Goal: Answer question/provide support

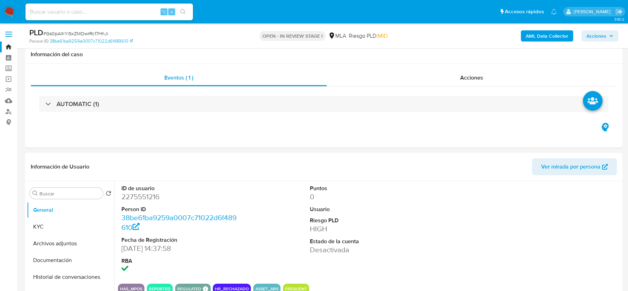
select select "10"
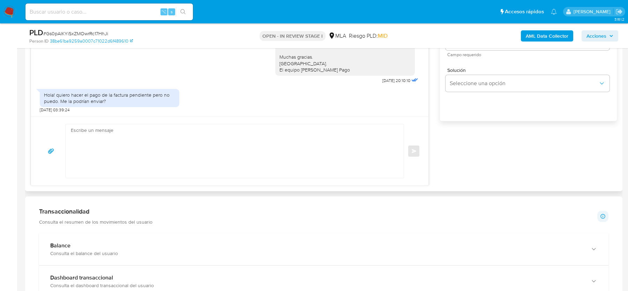
scroll to position [410, 0]
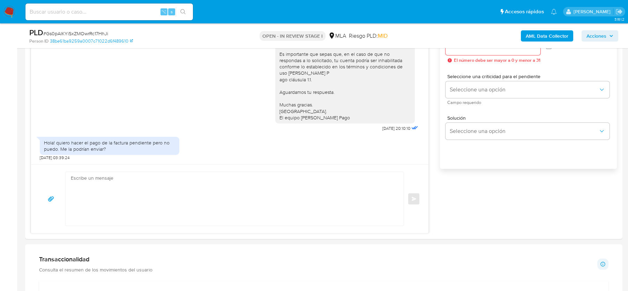
click at [106, 34] on span "# Gs0pAlKYiSxZMOwrRc17HhJi" at bounding box center [75, 33] width 65 height 7
copy span "Gs0pAlKYiSxZMOwrRc17HhJi"
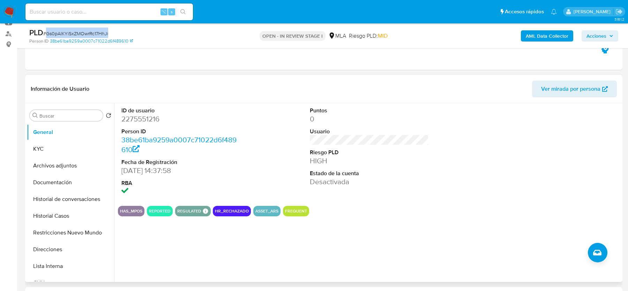
scroll to position [77, 0]
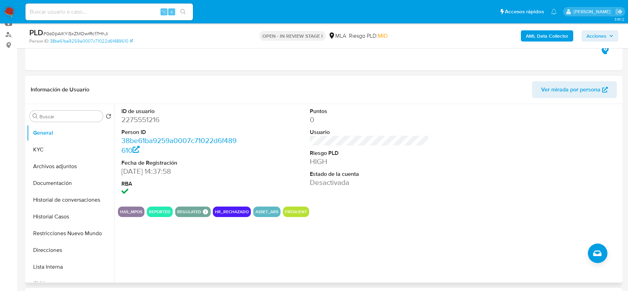
click at [142, 123] on dd "2275551216" at bounding box center [180, 120] width 119 height 10
copy dd "2275551216"
click at [76, 32] on span "# Gs0pAlKYiSxZMOwrRc17HhJi" at bounding box center [75, 33] width 65 height 7
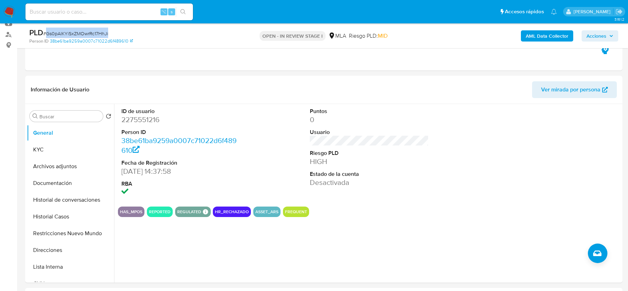
copy span "Gs0pAlKYiSxZMOwrRc17HhJi"
click at [77, 210] on button "Historial Casos" at bounding box center [68, 216] width 82 height 17
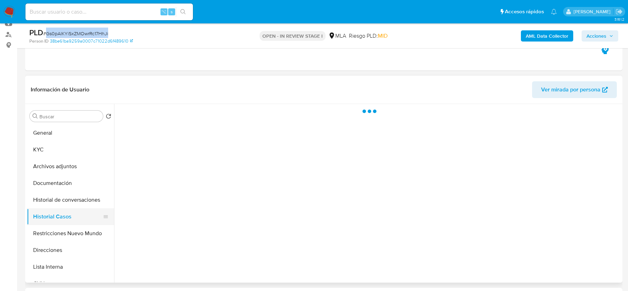
click at [76, 210] on button "Historial Casos" at bounding box center [68, 216] width 82 height 17
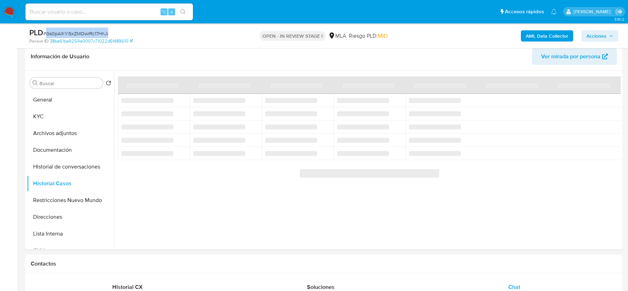
scroll to position [113, 0]
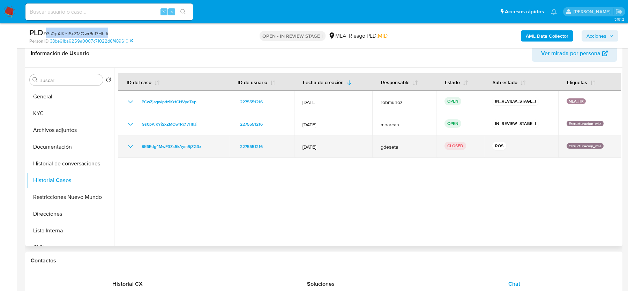
click at [128, 149] on icon "Mostrar/Ocultar" at bounding box center [130, 146] width 8 height 8
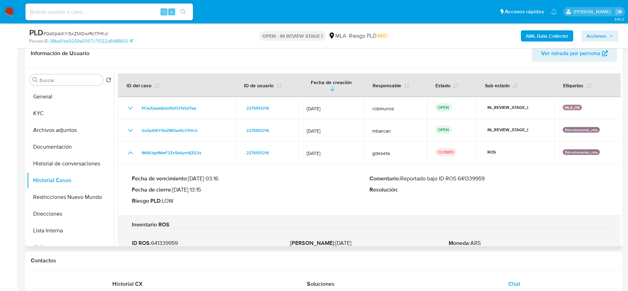
drag, startPoint x: 407, startPoint y: 172, endPoint x: 476, endPoint y: 173, distance: 68.7
click at [476, 175] on p "Comentario : Reportado bajo ID ROS 641339959" at bounding box center [488, 178] width 238 height 7
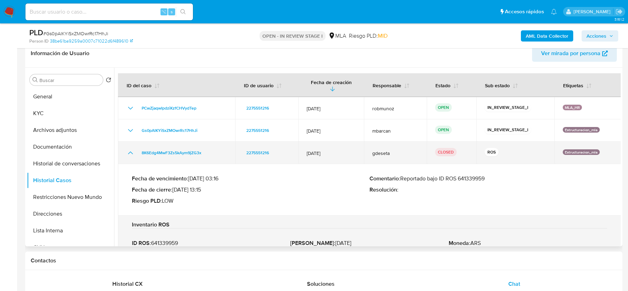
click at [134, 149] on icon "Mostrar/Ocultar" at bounding box center [130, 153] width 8 height 8
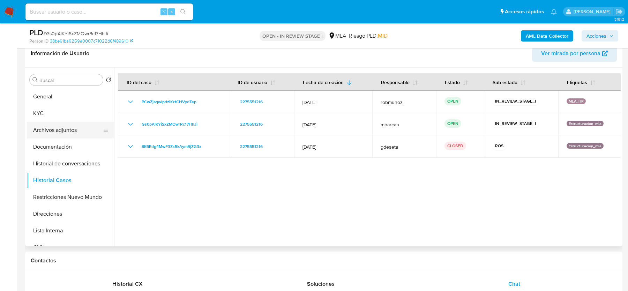
click at [90, 131] on button "Archivos adjuntos" at bounding box center [68, 130] width 82 height 17
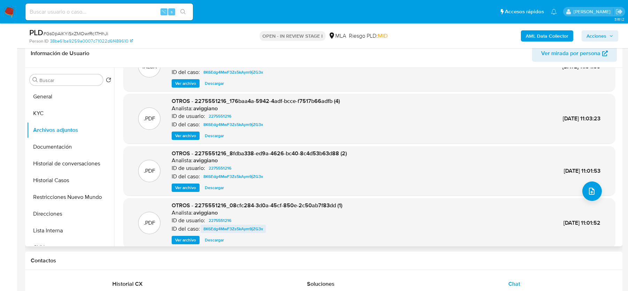
scroll to position [59, 0]
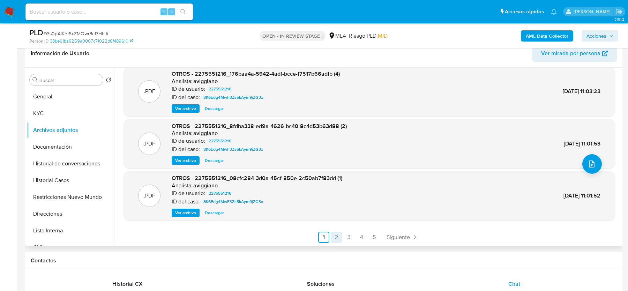
click at [338, 242] on link "2" at bounding box center [336, 237] width 11 height 11
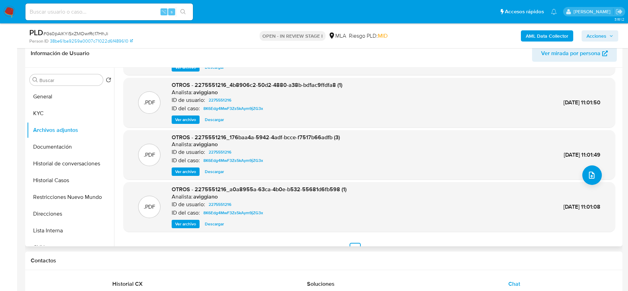
scroll to position [57, 0]
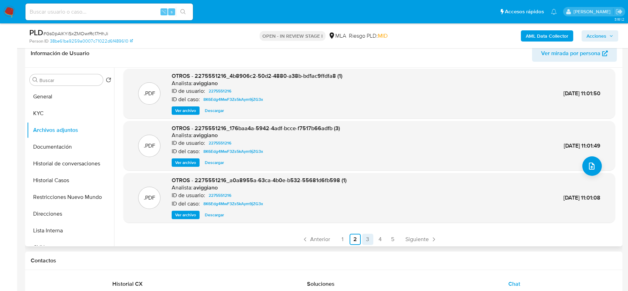
click at [362, 238] on link "3" at bounding box center [367, 239] width 11 height 11
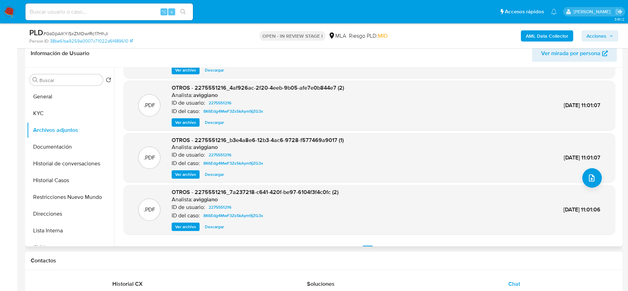
scroll to position [59, 0]
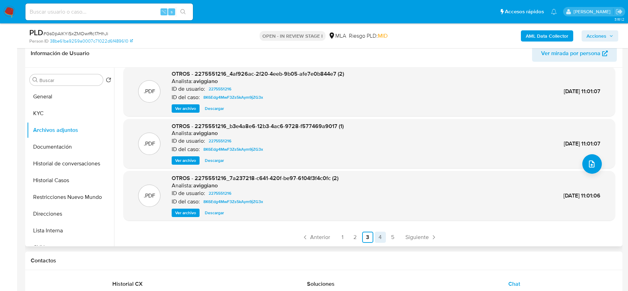
click at [375, 234] on link "4" at bounding box center [380, 237] width 11 height 11
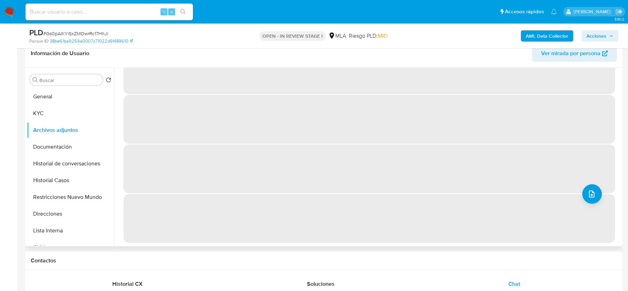
scroll to position [0, 0]
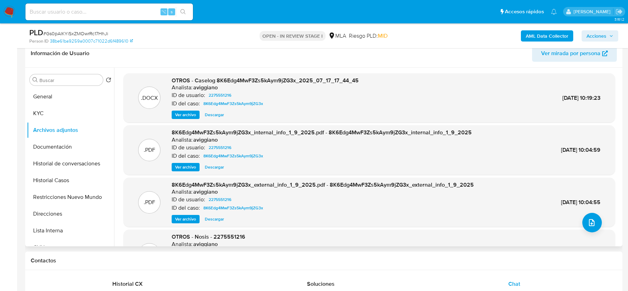
click at [186, 116] on span "Ver archivo" at bounding box center [185, 114] width 21 height 7
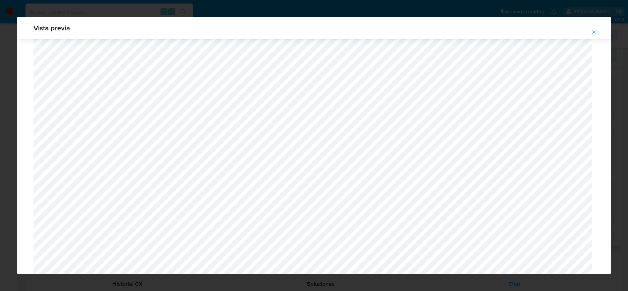
scroll to position [652, 0]
click at [594, 32] on icon "Attachment preview" at bounding box center [593, 31] width 3 height 3
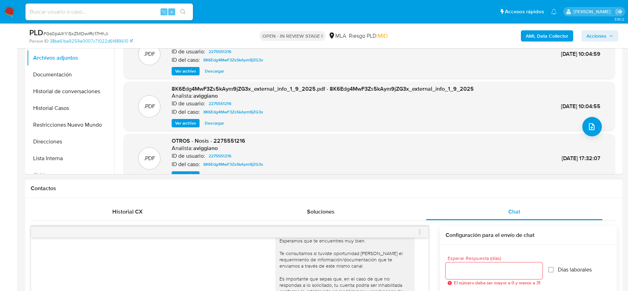
scroll to position [309, 0]
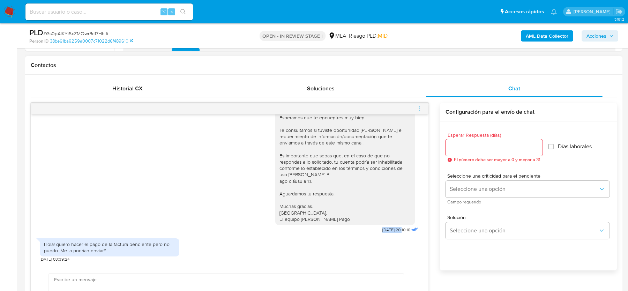
drag, startPoint x: 372, startPoint y: 230, endPoint x: 395, endPoint y: 230, distance: 23.4
click at [395, 230] on div "Hola, Esperamos que te encuentres muy bien. Te consultamos si tuviste oportunid…" at bounding box center [347, 164] width 144 height 141
copy span "[DATE]"
drag, startPoint x: 58, startPoint y: 243, endPoint x: 110, endPoint y: 252, distance: 53.4
click at [110, 252] on div "Hola! quiero hacer el pago de la factura pendiente pero no puedo. Me la podrían…" at bounding box center [109, 247] width 131 height 13
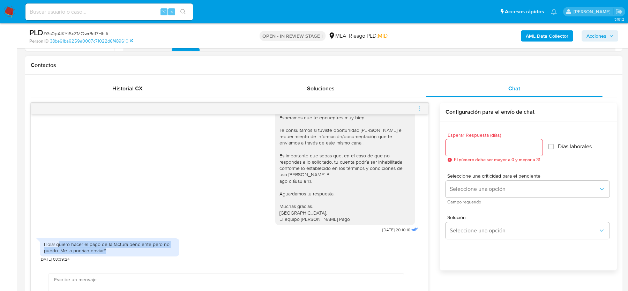
copy div "uiero hacer el pago de la factura pendiente pero no puedo. Me la podrían enviar?"
click at [249, 197] on div "Hola, Esperamos que te encuentres muy bien. Te consultamos si tuviste oportunid…" at bounding box center [230, 164] width 380 height 141
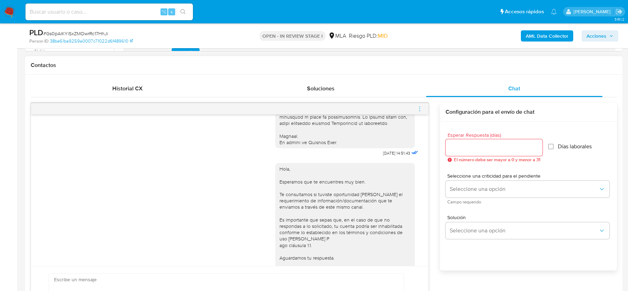
scroll to position [316, 0]
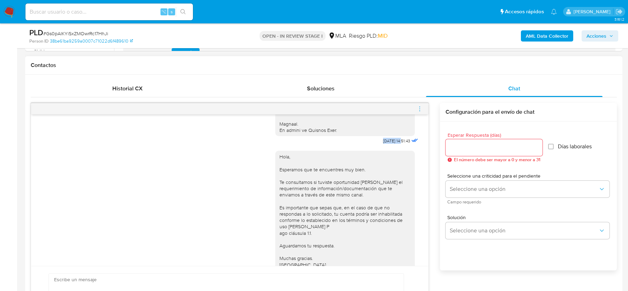
drag, startPoint x: 374, startPoint y: 154, endPoint x: 395, endPoint y: 154, distance: 20.6
copy span "[DATE]"
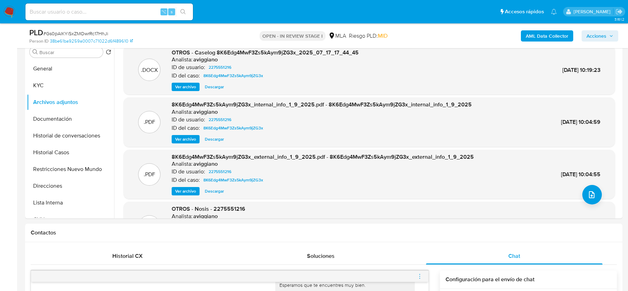
scroll to position [0, 0]
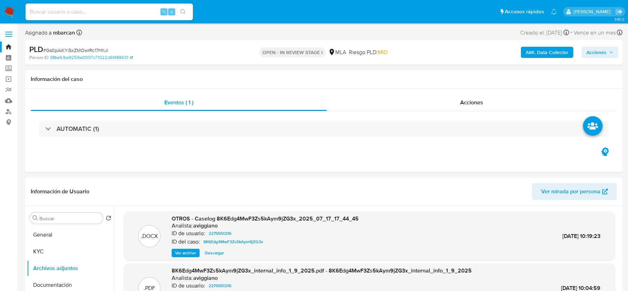
click at [543, 187] on span "Ver mirada por persona" at bounding box center [570, 191] width 59 height 17
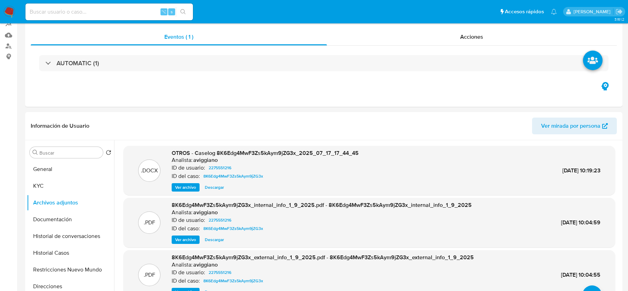
scroll to position [127, 0]
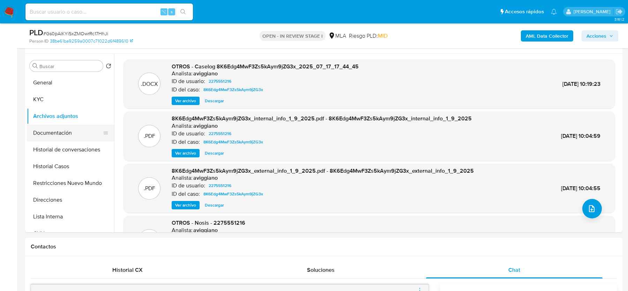
click at [53, 130] on button "Documentación" at bounding box center [68, 133] width 82 height 17
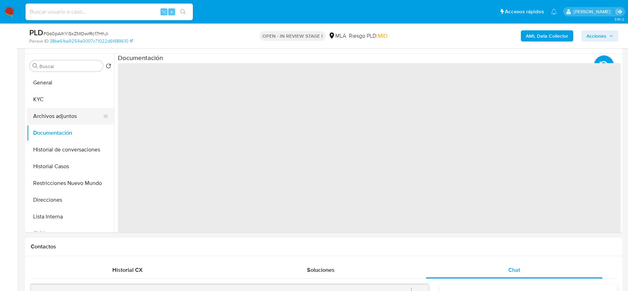
click at [53, 108] on button "Archivos adjuntos" at bounding box center [68, 116] width 82 height 17
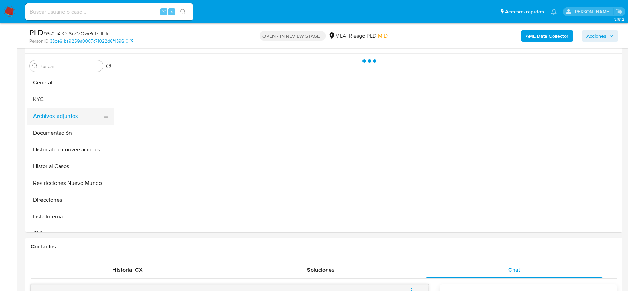
click at [53, 122] on button "Archivos adjuntos" at bounding box center [68, 116] width 82 height 17
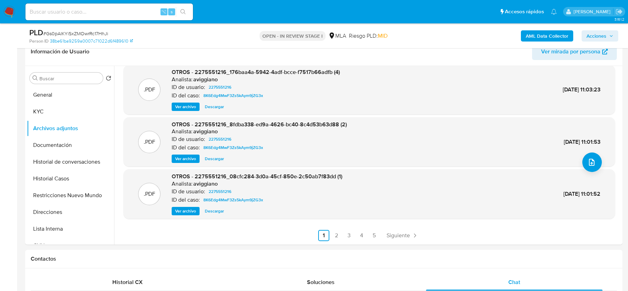
scroll to position [0, 0]
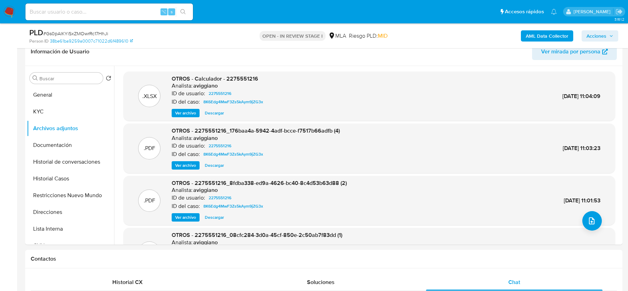
click at [528, 33] on b "AML Data Collector" at bounding box center [547, 35] width 43 height 11
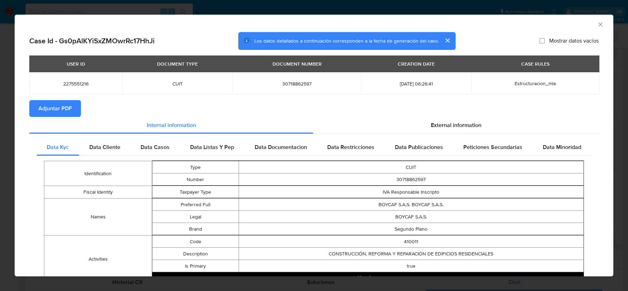
click at [50, 114] on span "Adjuntar PDF" at bounding box center [54, 108] width 33 height 15
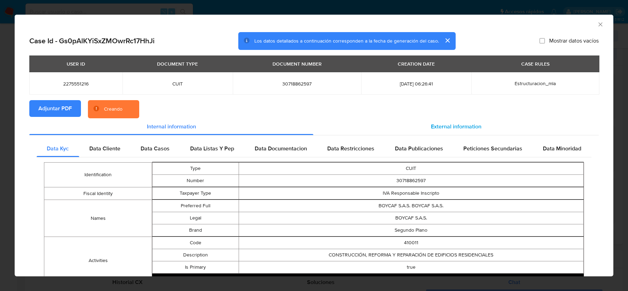
click at [430, 130] on div "External information" at bounding box center [455, 126] width 285 height 17
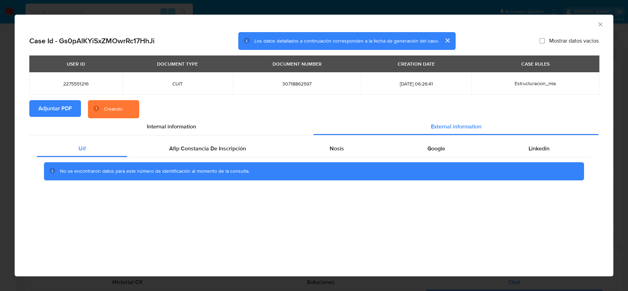
drag, startPoint x: 263, startPoint y: 139, endPoint x: 285, endPoint y: 139, distance: 21.6
click at [266, 139] on div "Uif Afip Constancia De Inscripción Nosis Google Linkedin No se encontraron dato…" at bounding box center [313, 162] width 569 height 55
drag, startPoint x: 376, startPoint y: 150, endPoint x: 426, endPoint y: 150, distance: 49.5
click at [376, 150] on div "Nosis" at bounding box center [337, 148] width 98 height 17
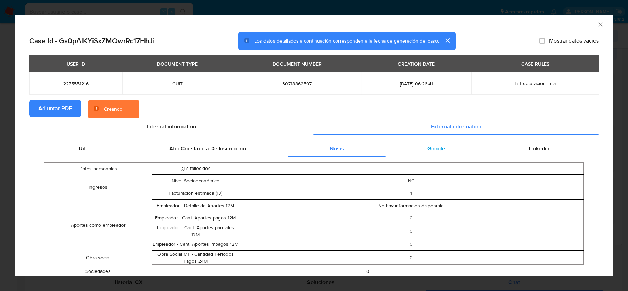
click at [427, 150] on span "Google" at bounding box center [436, 148] width 18 height 8
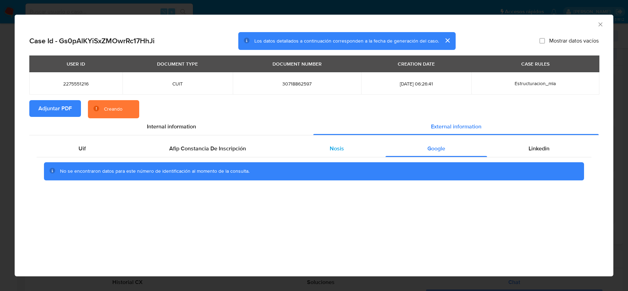
click at [340, 142] on div "Nosis" at bounding box center [337, 148] width 98 height 17
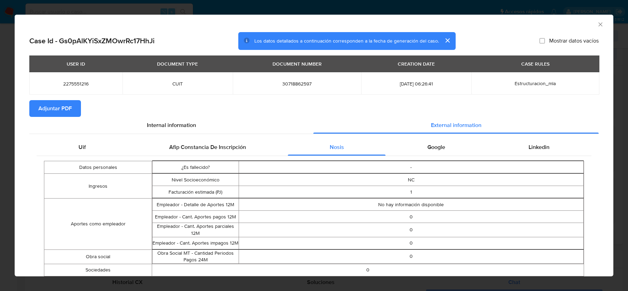
click at [600, 25] on icon "Cerrar ventana" at bounding box center [600, 24] width 7 height 7
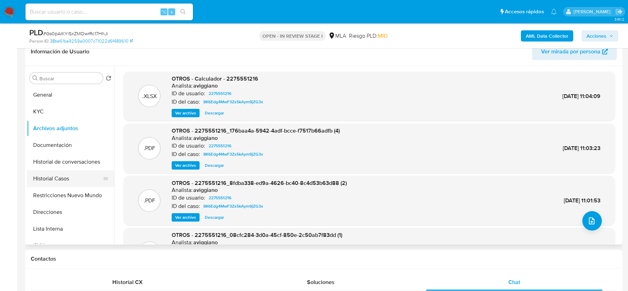
click at [86, 175] on button "Historial Casos" at bounding box center [68, 178] width 82 height 17
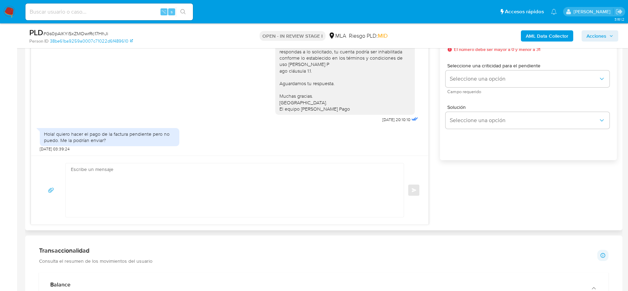
scroll to position [425, 0]
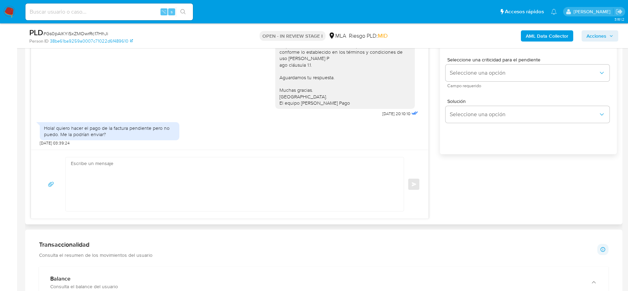
click at [119, 132] on div "Hola! quiero hacer el pago de la factura pendiente pero no puedo. Me la podrían…" at bounding box center [109, 131] width 131 height 13
copy div "Hola! quiero hacer el pago de la factura pendiente pero no puedo. Me la podrían…"
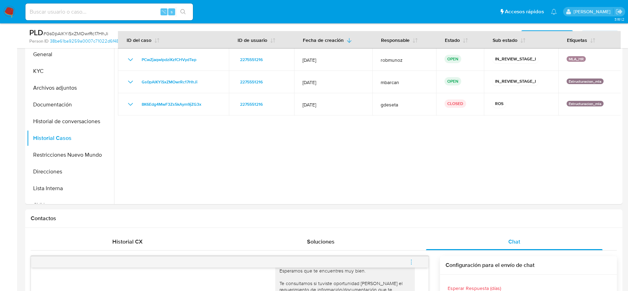
scroll to position [154, 0]
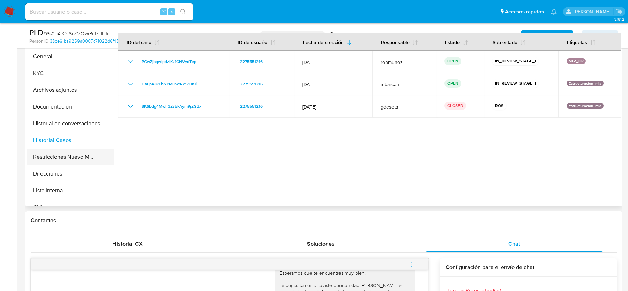
click at [52, 162] on button "Restricciones Nuevo Mundo" at bounding box center [68, 157] width 82 height 17
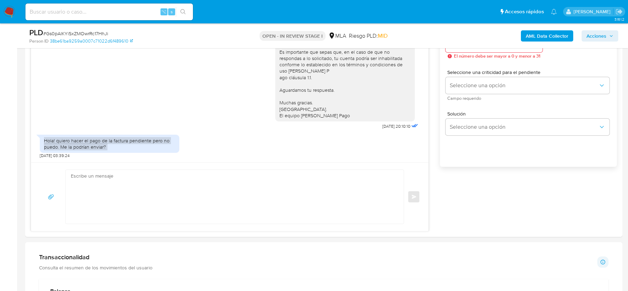
scroll to position [456, 0]
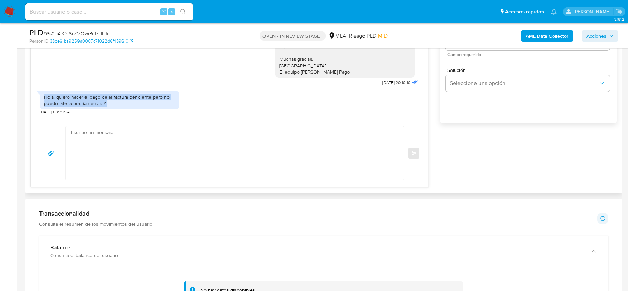
click at [224, 147] on textarea at bounding box center [233, 153] width 324 height 54
paste textarea "Hola, Lamentamos mucho la situación. Desafortunadamente, por este medio no pode…"
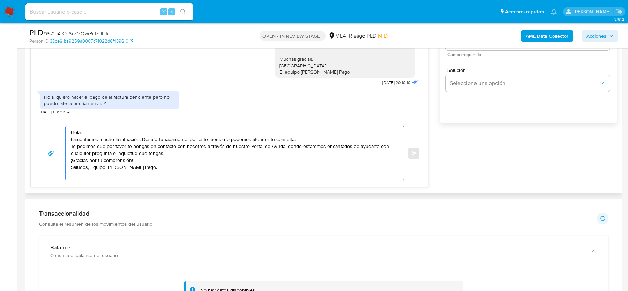
click at [89, 132] on textarea "Hola, Lamentamos mucho la situación. Desafortunadamente, por este medio no pode…" at bounding box center [233, 153] width 324 height 54
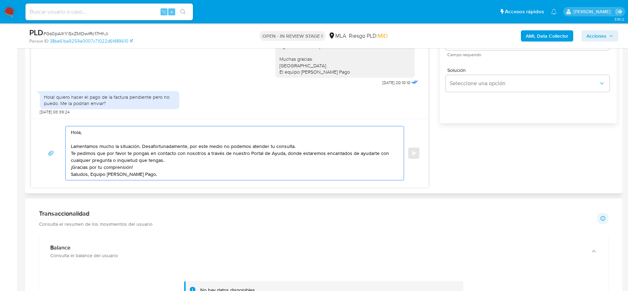
click at [296, 147] on textarea "Hola, Lamentamos mucho la situación. Desafortunadamente, por este medio no pode…" at bounding box center [233, 153] width 324 height 54
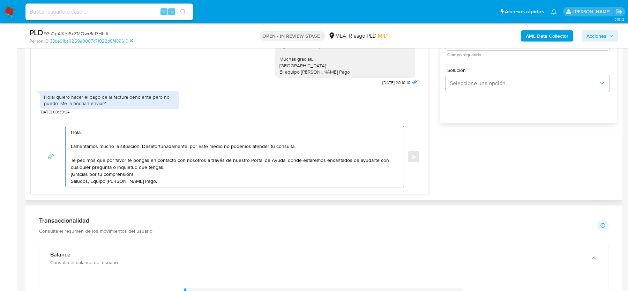
click at [196, 166] on textarea "Hola, Lamentamos mucho la situación. Desafortunadamente, por este medio no pode…" at bounding box center [233, 156] width 324 height 61
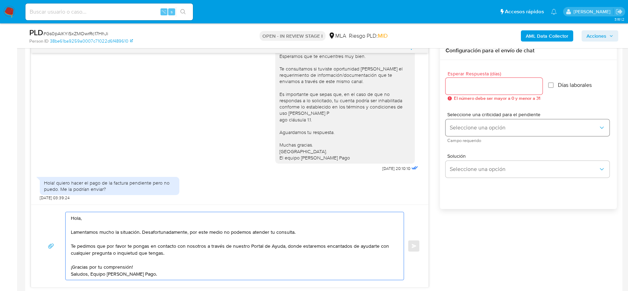
scroll to position [359, 0]
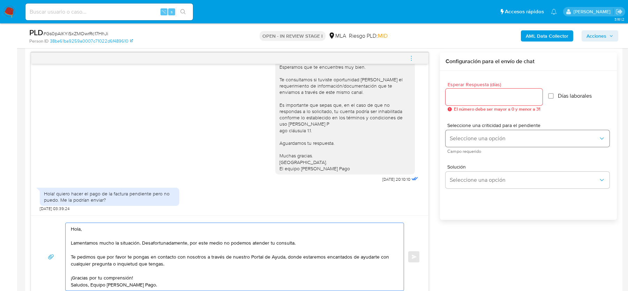
type textarea "Hola, Lamentamos mucho la situación. Desafortunadamente, por este medio no pode…"
click at [464, 89] on div at bounding box center [494, 97] width 97 height 17
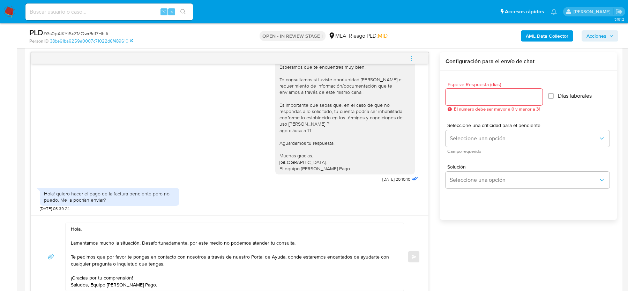
click at [465, 95] on input "Esperar Respuesta (días)" at bounding box center [494, 96] width 97 height 9
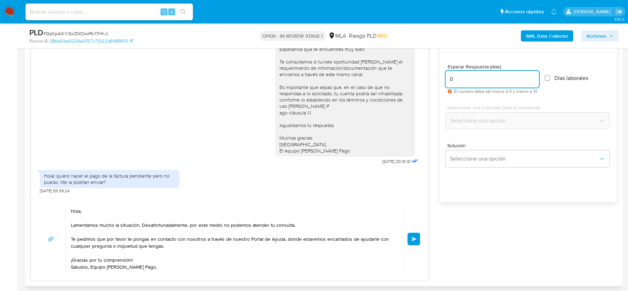
scroll to position [375, 0]
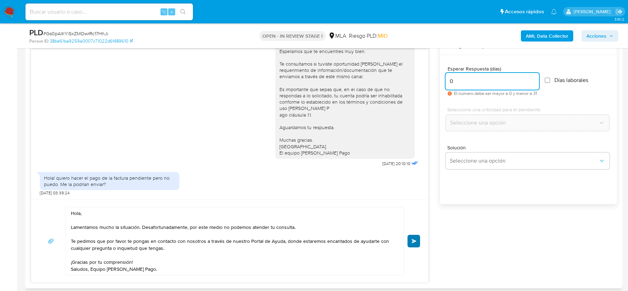
type input "0"
click at [414, 239] on span "Enviar" at bounding box center [414, 241] width 5 height 4
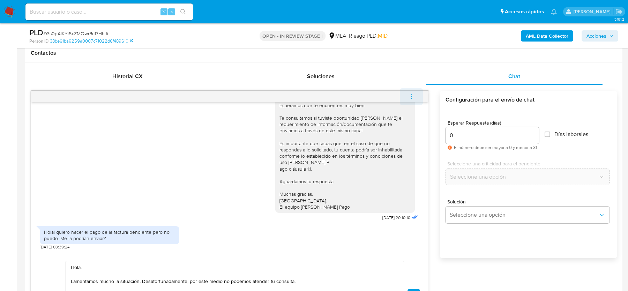
scroll to position [484, 0]
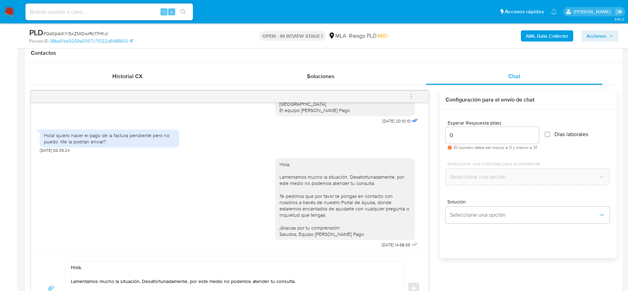
click at [410, 90] on span "menu-action" at bounding box center [411, 96] width 6 height 17
click at [346, 84] on li "Cerrar conversación" at bounding box center [365, 82] width 72 height 13
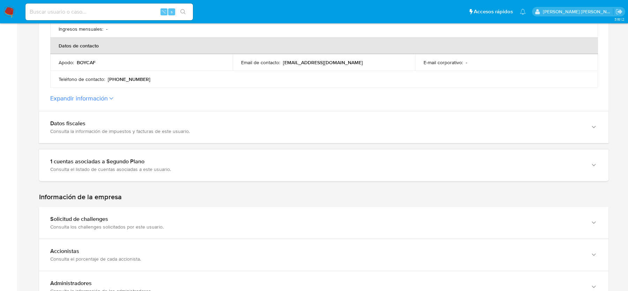
scroll to position [311, 0]
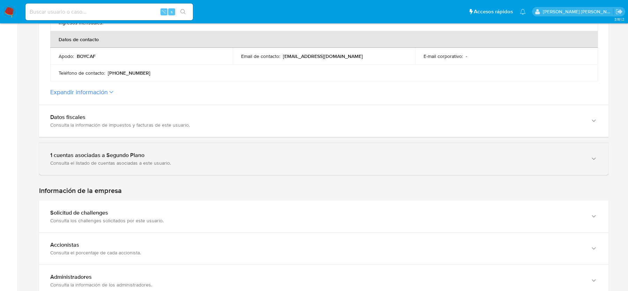
click at [240, 160] on div "Consulta el listado de cuentas asociadas a este usuario." at bounding box center [316, 163] width 533 height 6
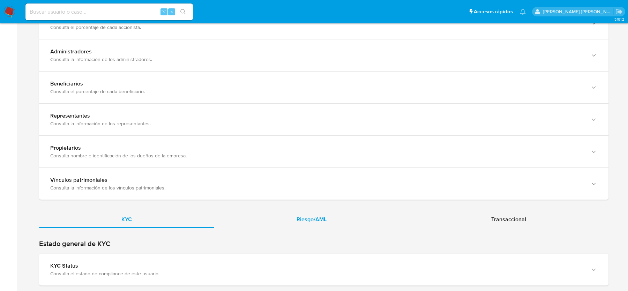
click at [275, 216] on div "Riesgo/AML" at bounding box center [311, 219] width 195 height 17
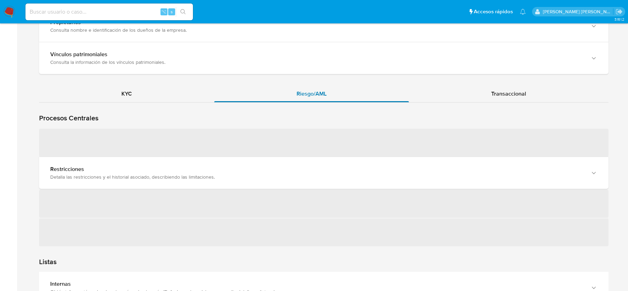
scroll to position [775, 0]
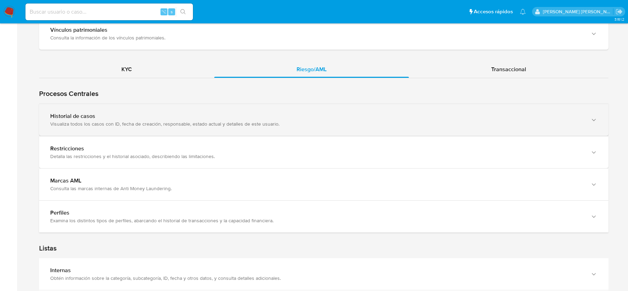
click at [126, 121] on div "Visualiza todos los casos con ID, fecha de creación, responsable, estado actual…" at bounding box center [316, 124] width 533 height 6
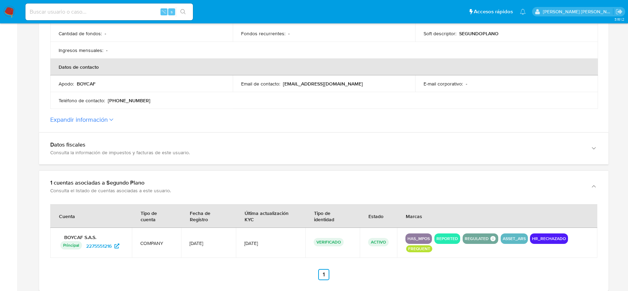
scroll to position [241, 0]
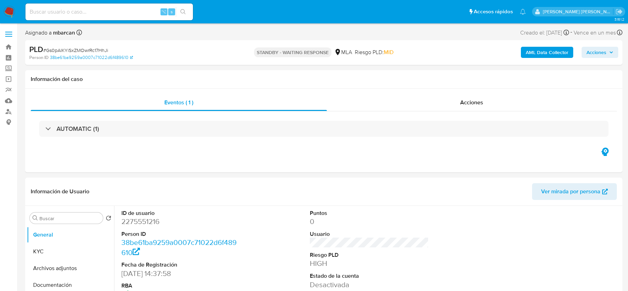
select select "10"
click at [68, 264] on button "Archivos adjuntos" at bounding box center [68, 268] width 82 height 17
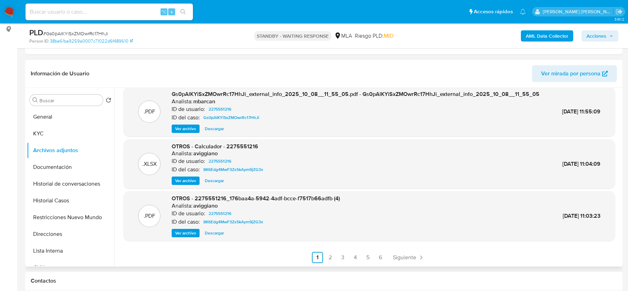
scroll to position [66, 0]
click at [332, 251] on div ".PDF Gs0pAlKYiSxZMOwrRc17HhJi_internal_info_2025_10_08__11_55_09.pdf - Gs0pAlKY…" at bounding box center [370, 149] width 492 height 228
click at [332, 254] on link "2" at bounding box center [329, 257] width 11 height 11
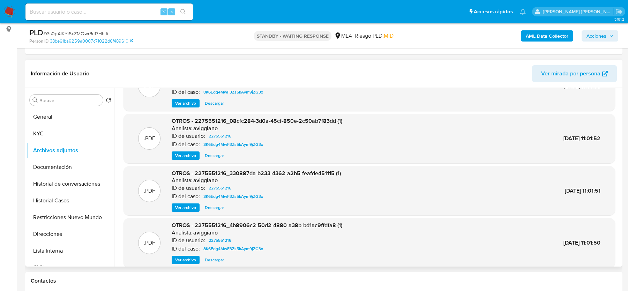
scroll to position [59, 0]
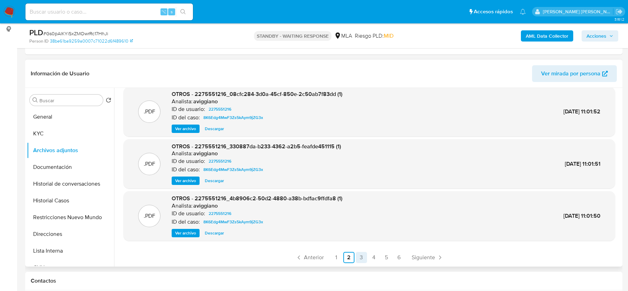
click at [357, 258] on link "3" at bounding box center [361, 257] width 11 height 11
click at [373, 260] on link "4" at bounding box center [373, 257] width 11 height 11
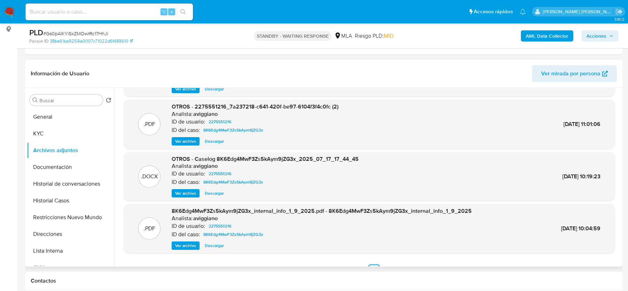
scroll to position [47, 0]
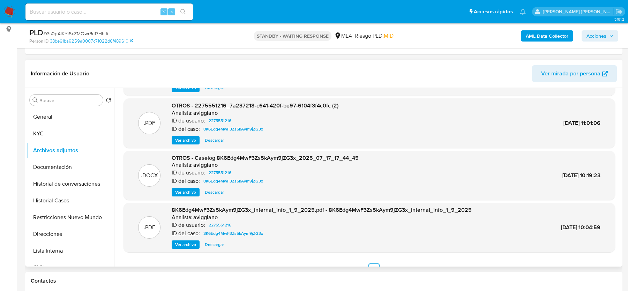
click at [187, 197] on div ".DOCX OTROS - Caselog 8K6Edg4MwF3Zs5kAym9jZG3x_2025_07_17_17_44_45 Analista: av…" at bounding box center [370, 176] width 492 height 50
click at [187, 189] on span "Ver archivo" at bounding box center [185, 192] width 21 height 7
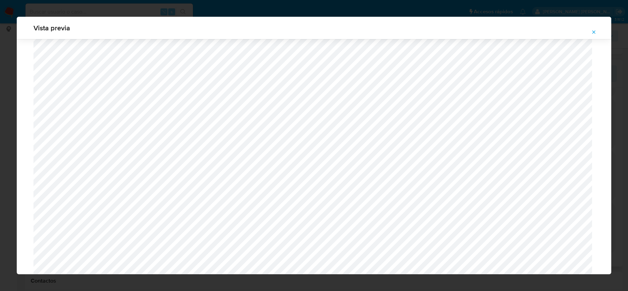
scroll to position [685, 0]
click at [598, 32] on button "Attachment preview" at bounding box center [593, 32] width 15 height 11
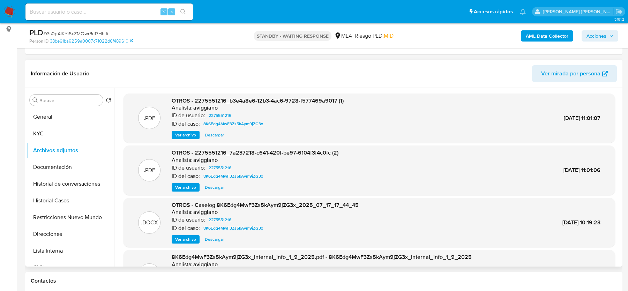
scroll to position [59, 0]
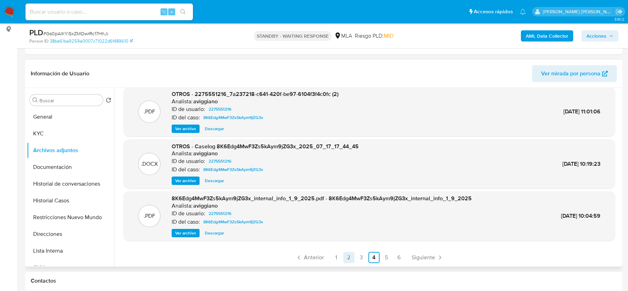
click at [350, 257] on link "2" at bounding box center [348, 257] width 11 height 11
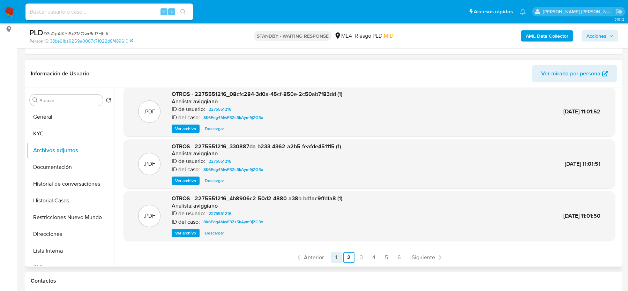
click at [337, 260] on link "1" at bounding box center [336, 257] width 11 height 11
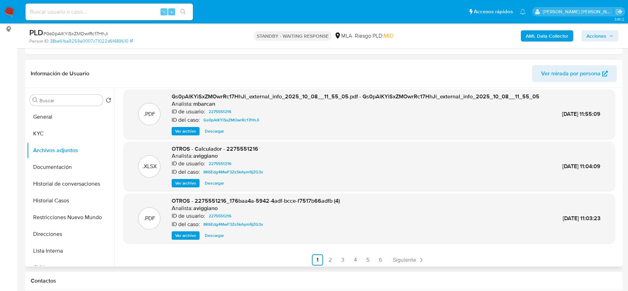
scroll to position [64, 0]
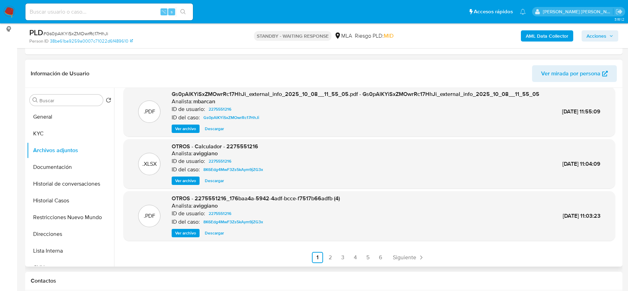
click at [188, 184] on span "Ver archivo" at bounding box center [185, 180] width 21 height 7
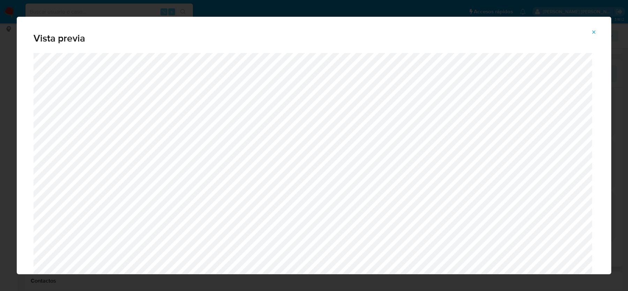
click at [593, 29] on span "Attachment preview" at bounding box center [594, 32] width 6 height 10
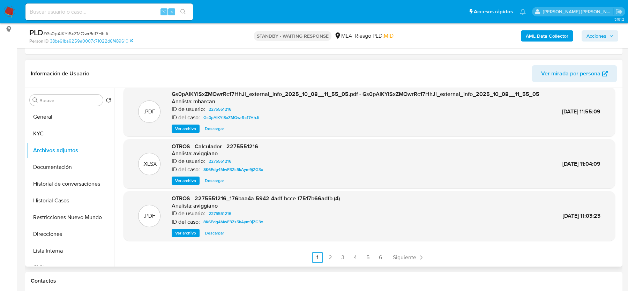
click at [213, 184] on span "Descargar" at bounding box center [214, 180] width 19 height 7
click at [353, 260] on link "4" at bounding box center [355, 257] width 11 height 11
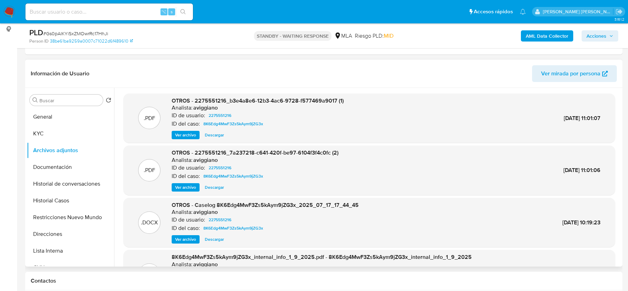
click at [183, 240] on span "Ver archivo" at bounding box center [185, 239] width 21 height 7
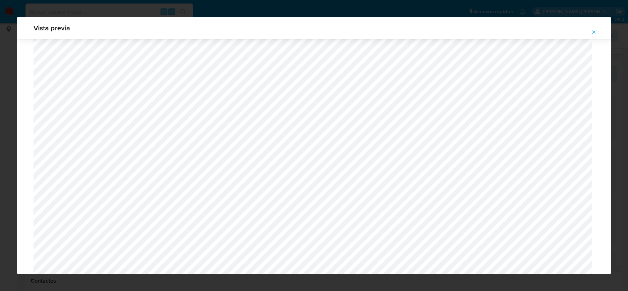
scroll to position [737, 0]
click at [593, 30] on icon "Attachment preview" at bounding box center [594, 32] width 6 height 6
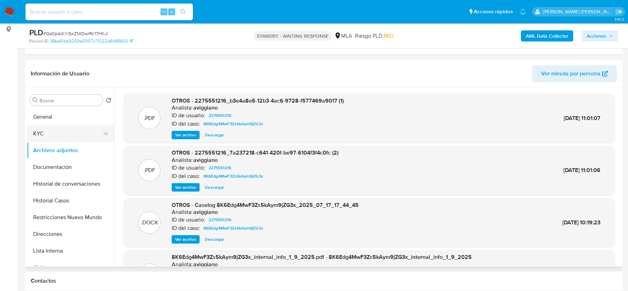
click at [70, 134] on button "KYC" at bounding box center [68, 133] width 82 height 17
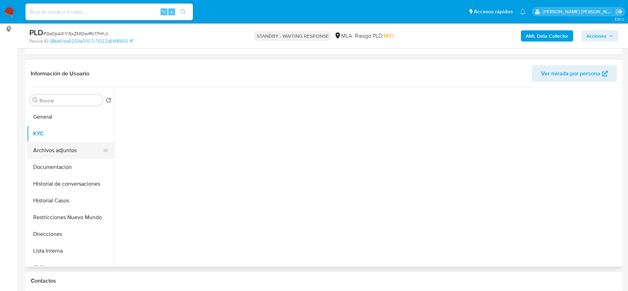
click at [68, 143] on button "Archivos adjuntos" at bounding box center [68, 150] width 82 height 17
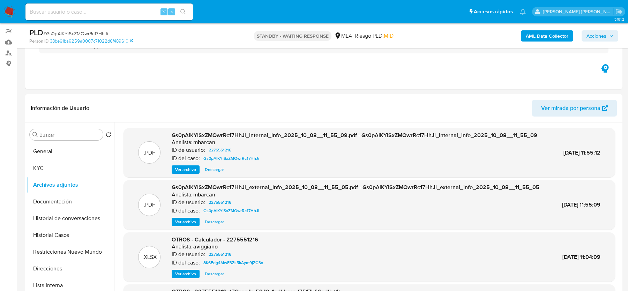
scroll to position [21, 0]
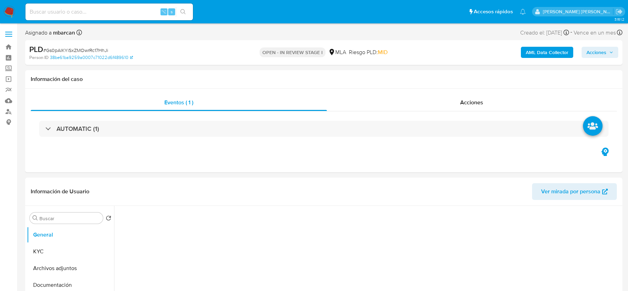
select select "10"
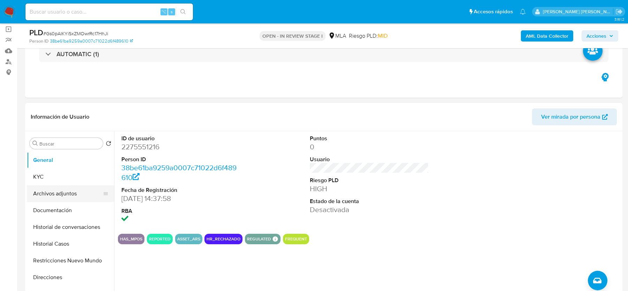
click at [70, 187] on button "Archivos adjuntos" at bounding box center [68, 193] width 82 height 17
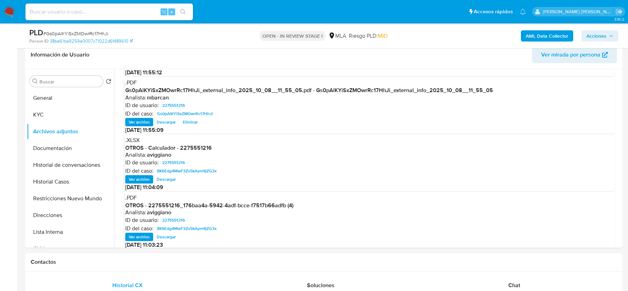
scroll to position [66, 0]
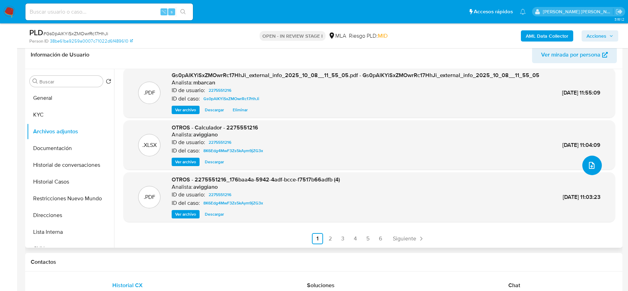
click at [594, 156] on button "upload-file" at bounding box center [592, 166] width 20 height 20
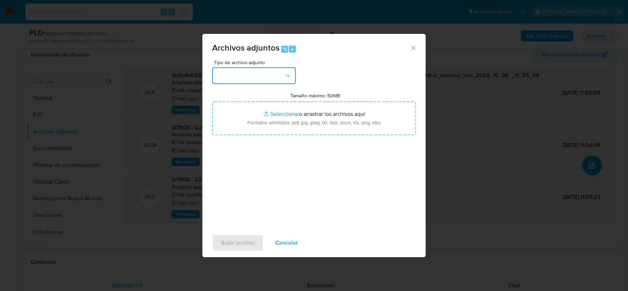
click at [253, 82] on button "button" at bounding box center [254, 75] width 84 height 17
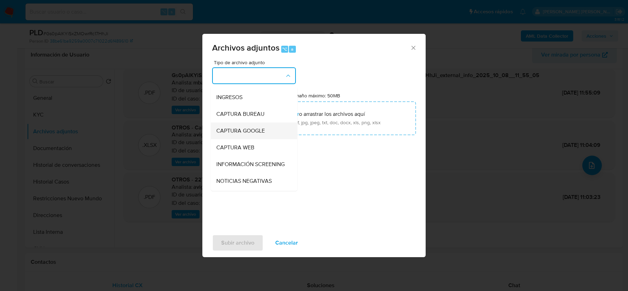
scroll to position [37, 0]
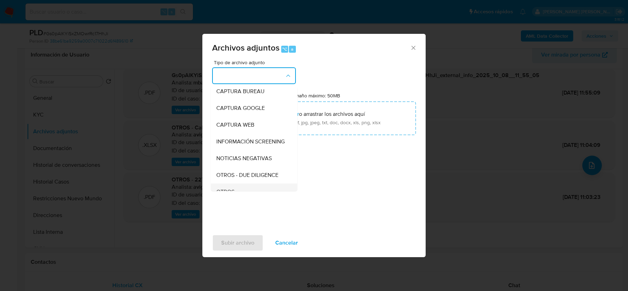
click at [229, 186] on div "OTROS" at bounding box center [251, 192] width 71 height 17
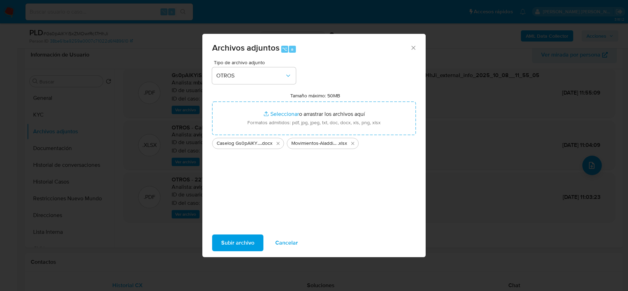
click at [233, 246] on span "Subir archivo" at bounding box center [237, 242] width 33 height 15
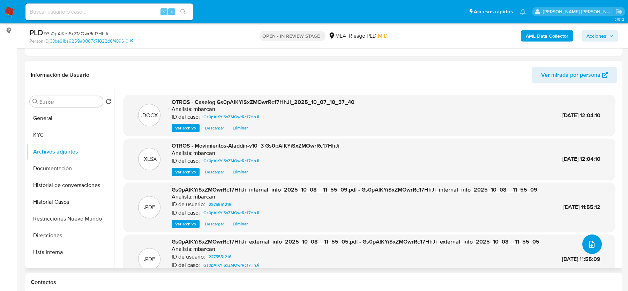
scroll to position [89, 0]
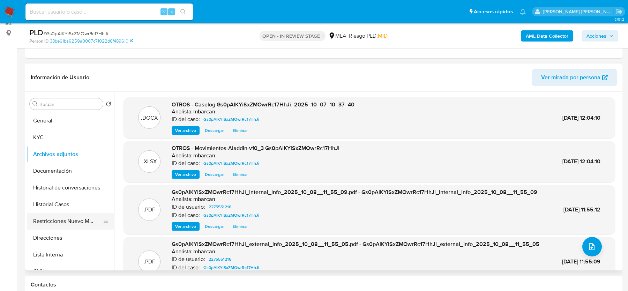
click at [58, 213] on button "Restricciones Nuevo Mundo" at bounding box center [68, 221] width 82 height 17
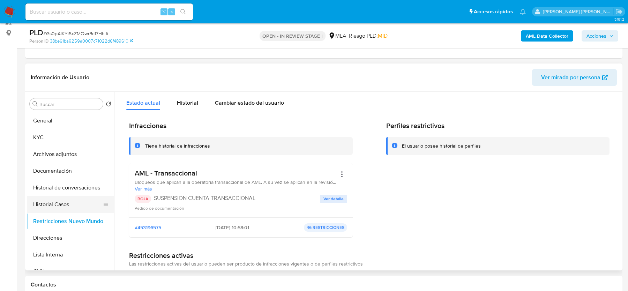
click at [53, 200] on button "Historial Casos" at bounding box center [68, 204] width 82 height 17
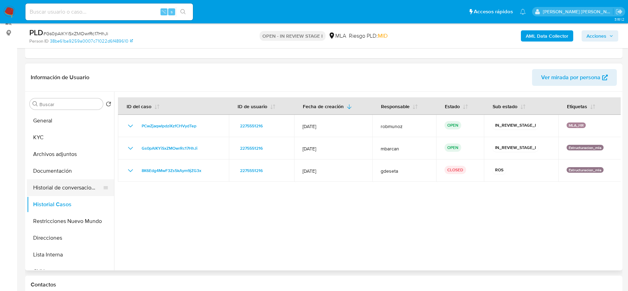
click at [61, 185] on button "Historial de conversaciones" at bounding box center [68, 187] width 82 height 17
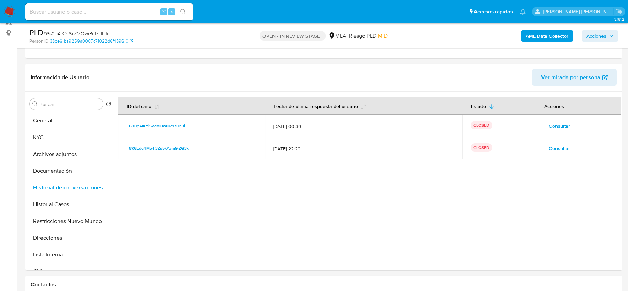
drag, startPoint x: 593, startPoint y: 32, endPoint x: 585, endPoint y: 33, distance: 7.7
click at [593, 32] on span "Acciones" at bounding box center [597, 35] width 20 height 11
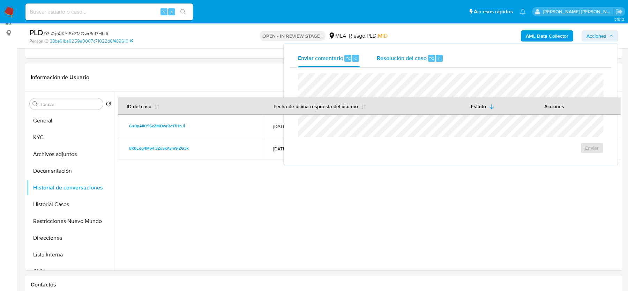
click at [428, 57] on div "⌥" at bounding box center [431, 58] width 7 height 7
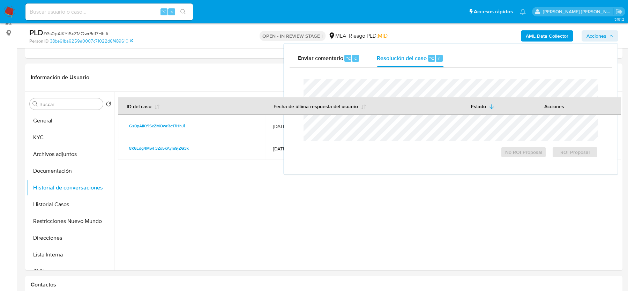
scroll to position [0, 0]
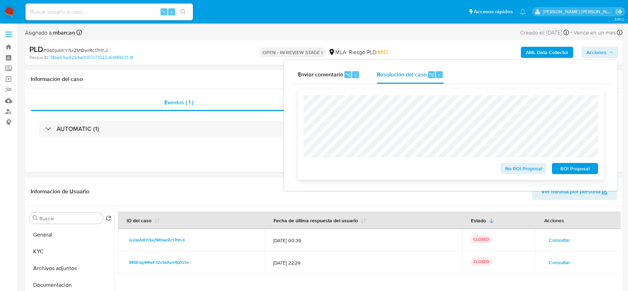
click at [574, 165] on span "ROI Proposal" at bounding box center [575, 169] width 36 height 10
click at [568, 172] on span "ROI Proposal" at bounding box center [575, 169] width 36 height 10
click at [568, 172] on div "ROI Proposal" at bounding box center [573, 167] width 49 height 14
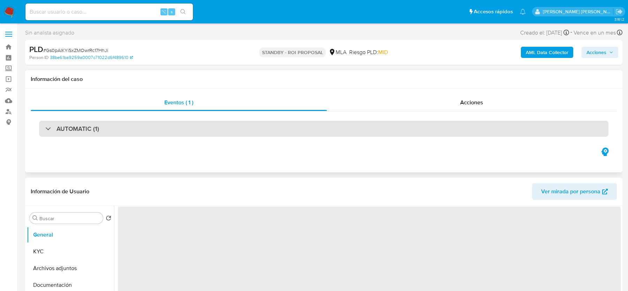
click at [371, 121] on div "AUTOMATIC (1)" at bounding box center [323, 129] width 569 height 16
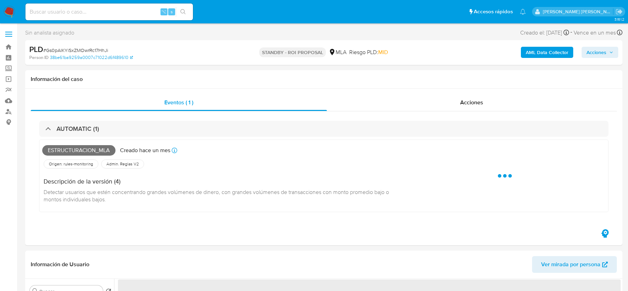
select select "10"
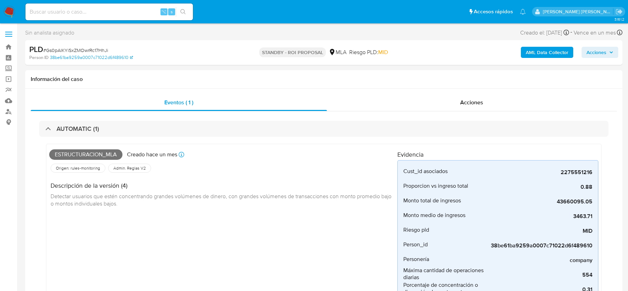
click at [65, 18] on div "⌥ s" at bounding box center [108, 11] width 167 height 17
click at [57, 16] on input at bounding box center [108, 11] width 167 height 9
paste input "6TukYjQIiocEi66fayhKnJPt"
type input "6TukYjQIiocEi66fayhKnJPt"
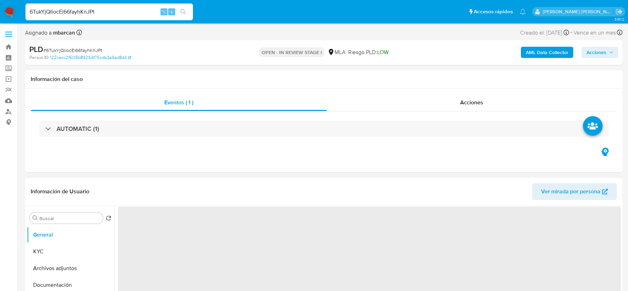
select select "10"
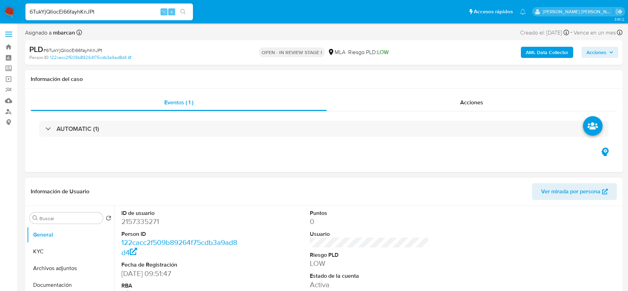
click at [60, 50] on span "# 6TukYjQIiocEi66fayhKnJPt" at bounding box center [72, 50] width 59 height 7
click at [136, 223] on dd "2157335271" at bounding box center [180, 222] width 119 height 10
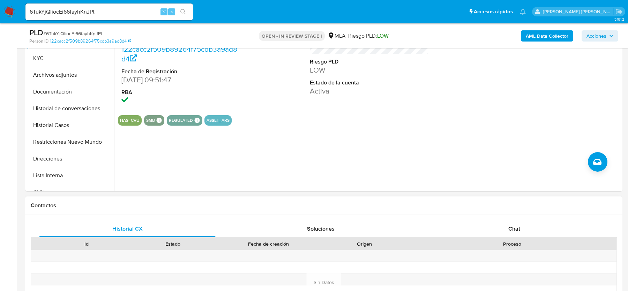
scroll to position [231, 0]
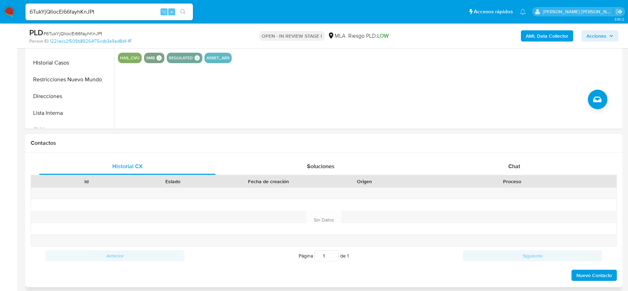
click at [505, 151] on div "Contactos" at bounding box center [323, 143] width 597 height 18
click at [505, 176] on div "Proceso" at bounding box center [512, 182] width 209 height 12
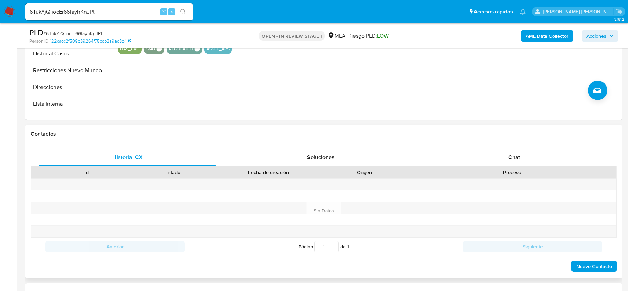
click at [517, 148] on div "Historial CX Soluciones Chat Id Estado Fecha de creación Origen Proceso Anterio…" at bounding box center [323, 210] width 597 height 135
click at [516, 154] on span "Chat" at bounding box center [514, 157] width 12 height 8
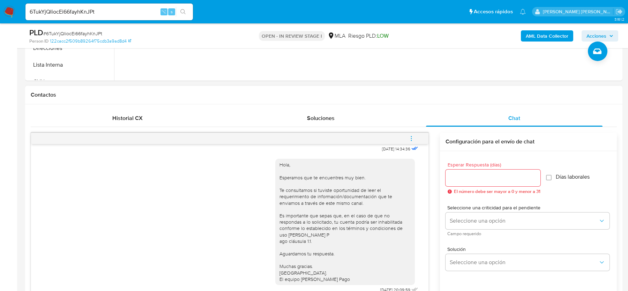
scroll to position [369, 0]
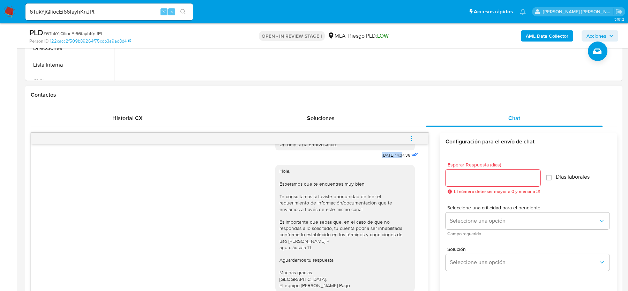
drag, startPoint x: 372, startPoint y: 166, endPoint x: 395, endPoint y: 166, distance: 23.4
copy span "[DATE]"
click at [416, 140] on button "menu-action" at bounding box center [411, 138] width 23 height 17
click at [339, 127] on li "Cerrar conversación" at bounding box center [365, 124] width 72 height 13
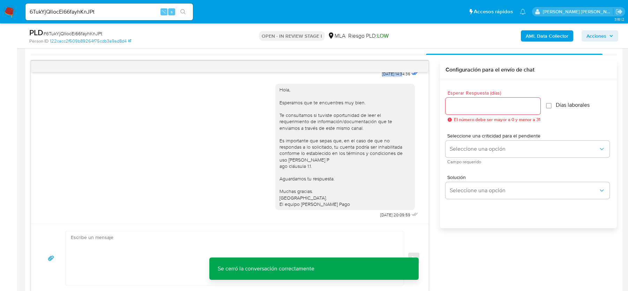
scroll to position [360, 0]
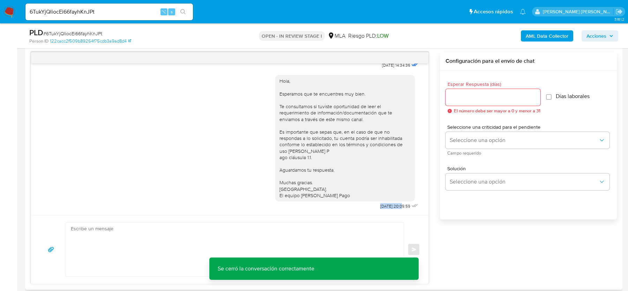
drag, startPoint x: 370, startPoint y: 205, endPoint x: 393, endPoint y: 206, distance: 23.4
click at [393, 206] on div "Hola, Esperamos que te encuentres muy bien. Te consultamos si tuviste oportunid…" at bounding box center [347, 140] width 144 height 141
copy span "[DATE]"
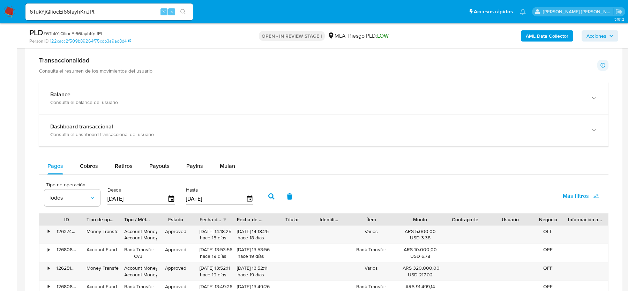
scroll to position [1108, 0]
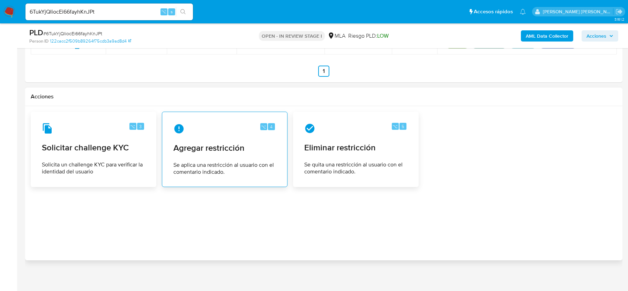
click at [232, 147] on span "Agregar restricción" at bounding box center [224, 148] width 103 height 10
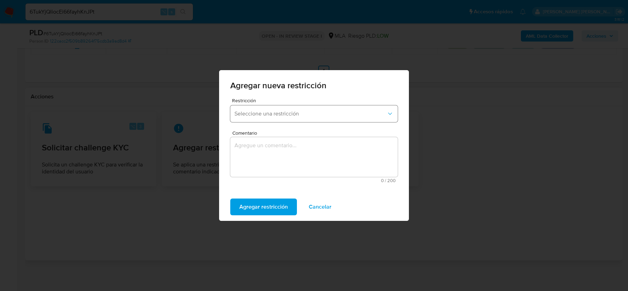
click at [249, 115] on span "Seleccione una restricción" at bounding box center [310, 113] width 152 height 7
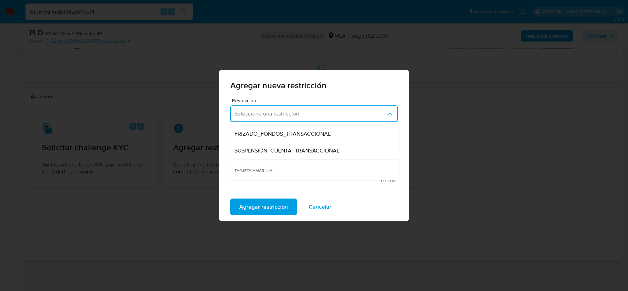
scroll to position [85, 0]
click at [252, 146] on span "SUSPENSION_CUENTA_TRANSACCIONAL" at bounding box center [286, 147] width 105 height 7
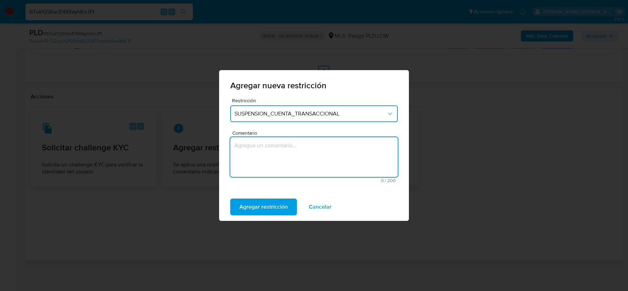
click at [252, 146] on textarea "Comentario" at bounding box center [313, 157] width 167 height 40
type textarea "a"
type textarea "AML"
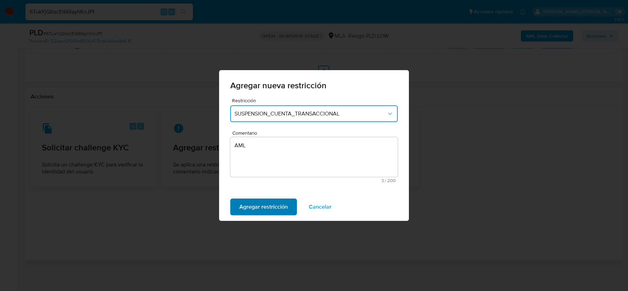
click at [252, 214] on span "Agregar restricción" at bounding box center [263, 206] width 48 height 15
click at [254, 210] on span "Confirmar" at bounding box center [251, 206] width 25 height 15
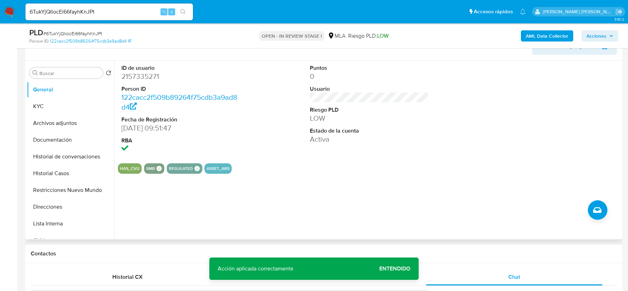
scroll to position [107, 0]
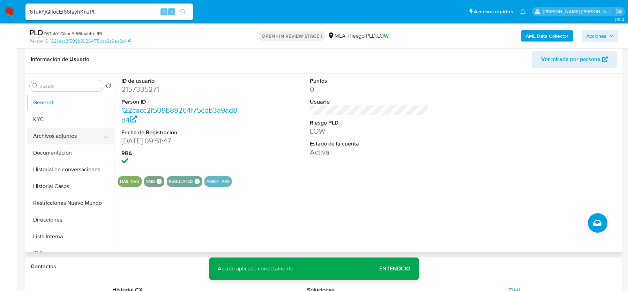
click at [58, 135] on button "Archivos adjuntos" at bounding box center [68, 136] width 82 height 17
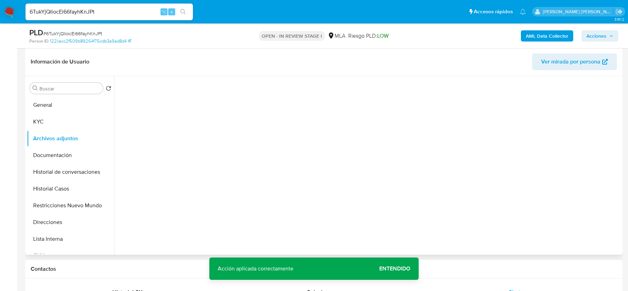
scroll to position [95, 0]
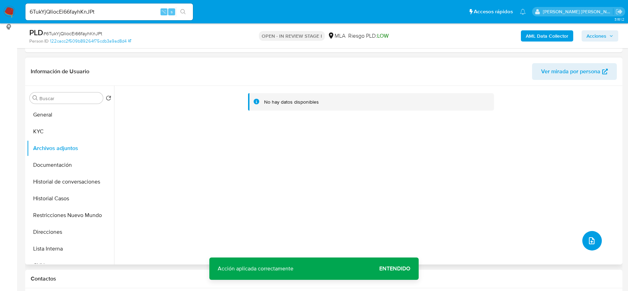
click at [588, 237] on icon "upload-file" at bounding box center [592, 241] width 8 height 8
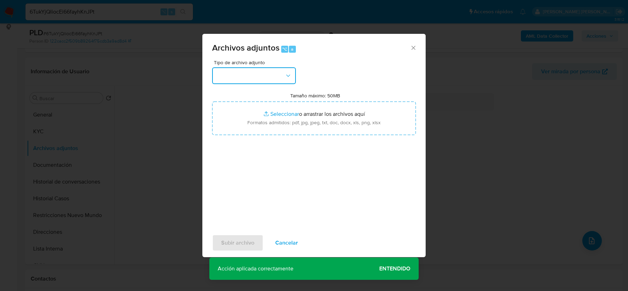
click at [281, 79] on button "button" at bounding box center [254, 75] width 84 height 17
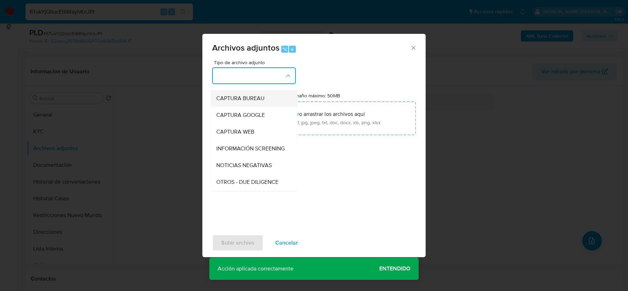
scroll to position [56, 0]
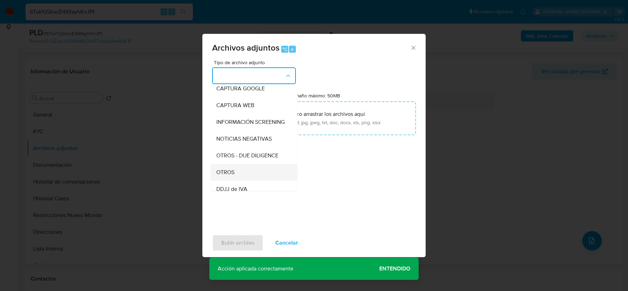
click at [223, 176] on div "OTROS" at bounding box center [251, 172] width 71 height 17
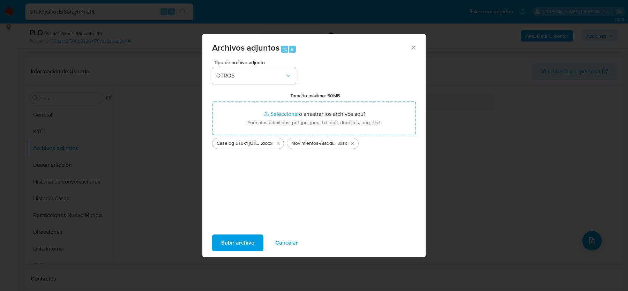
click at [237, 242] on span "Subir archivo" at bounding box center [237, 242] width 33 height 15
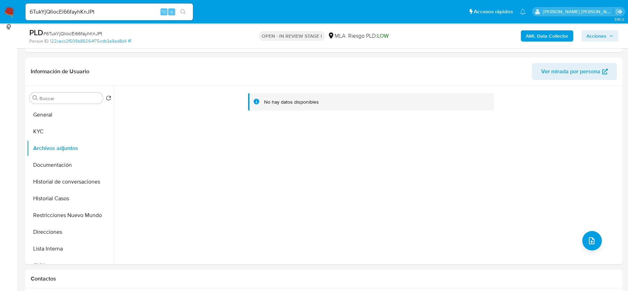
click at [545, 38] on b "AML Data Collector" at bounding box center [547, 35] width 43 height 11
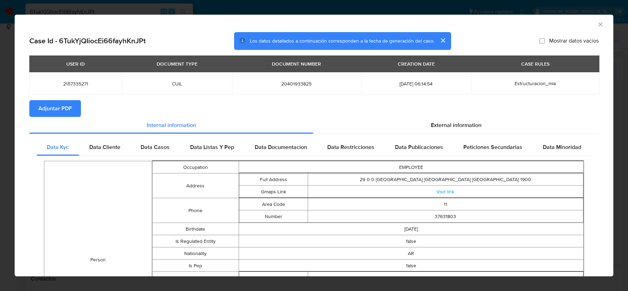
click at [40, 107] on span "Adjuntar PDF" at bounding box center [54, 108] width 33 height 15
drag, startPoint x: 447, startPoint y: 129, endPoint x: 434, endPoint y: 137, distance: 15.5
click at [447, 128] on span "External information" at bounding box center [456, 125] width 51 height 8
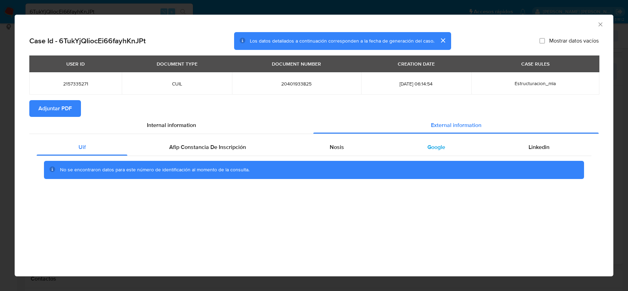
click at [425, 143] on div "Google" at bounding box center [436, 147] width 101 height 17
click at [599, 22] on icon "Cerrar ventana" at bounding box center [600, 24] width 7 height 7
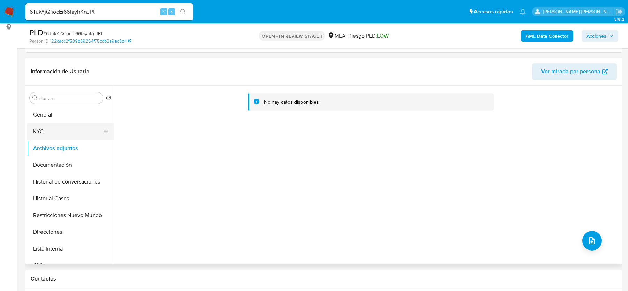
click at [55, 129] on button "KYC" at bounding box center [68, 131] width 82 height 17
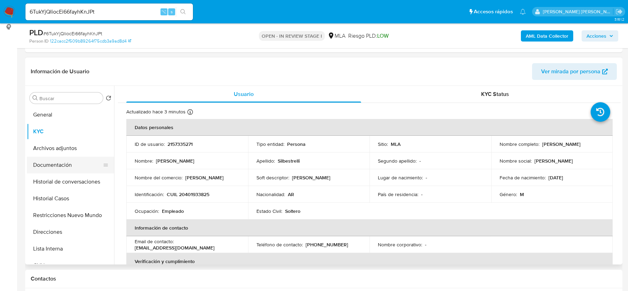
click at [42, 166] on button "Documentación" at bounding box center [68, 165] width 82 height 17
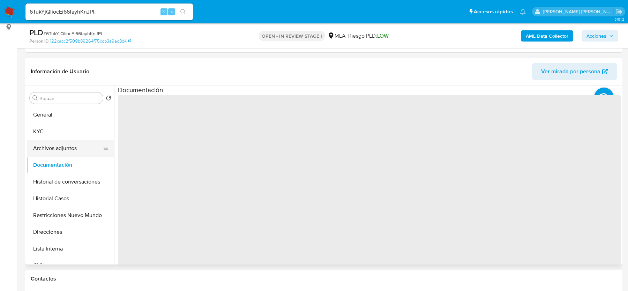
click at [43, 147] on button "Archivos adjuntos" at bounding box center [68, 148] width 82 height 17
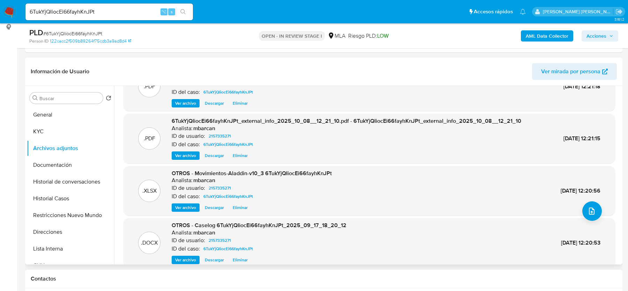
scroll to position [22, 0]
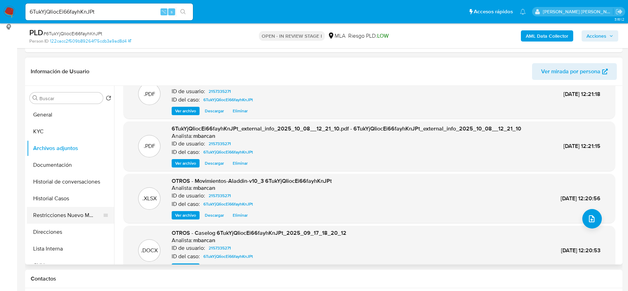
click at [38, 207] on button "Restricciones Nuevo Mundo" at bounding box center [68, 215] width 82 height 17
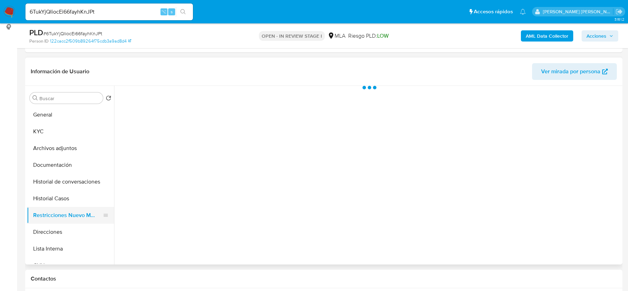
scroll to position [0, 0]
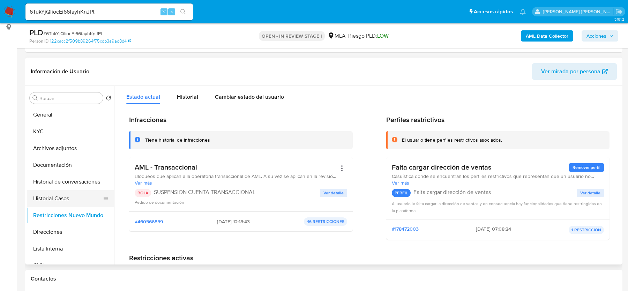
click at [54, 195] on button "Historial Casos" at bounding box center [68, 198] width 82 height 17
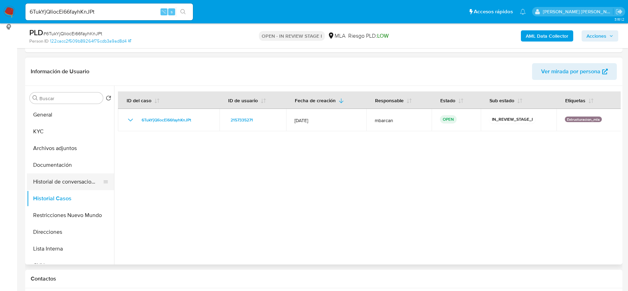
click at [61, 181] on button "Historial de conversaciones" at bounding box center [68, 181] width 82 height 17
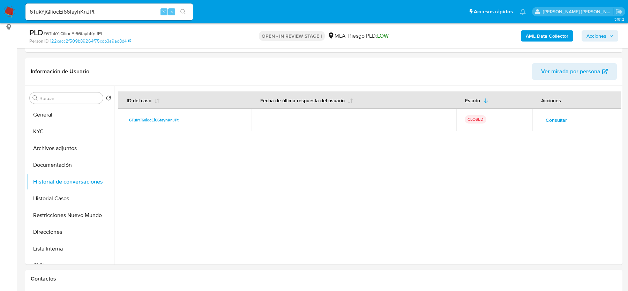
click at [598, 34] on span "Acciones" at bounding box center [597, 35] width 20 height 11
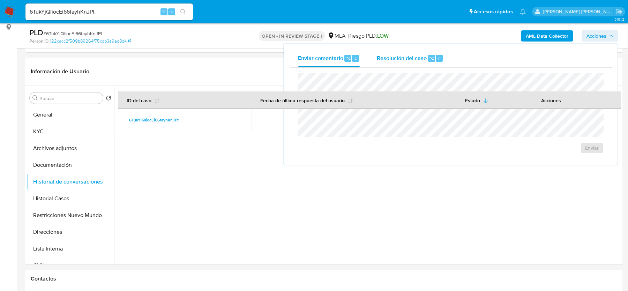
click at [384, 61] on span "Resolución del caso" at bounding box center [402, 58] width 50 height 8
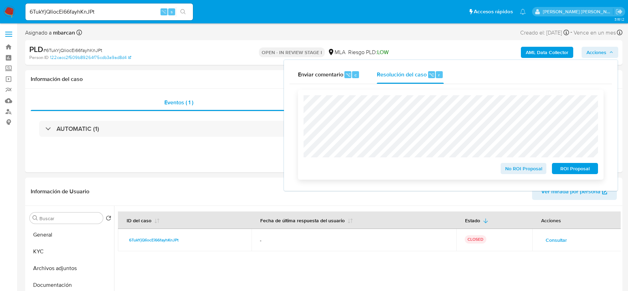
click at [573, 166] on span "ROI Proposal" at bounding box center [575, 169] width 36 height 10
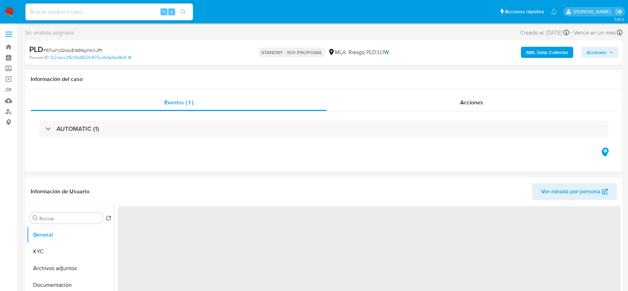
click at [100, 14] on input at bounding box center [108, 11] width 167 height 9
paste input "KPcNIvuWCbCEiCjglC74UG5f"
type input "KPcNIvuWCbCEiCjglC74UG5f"
select select "10"
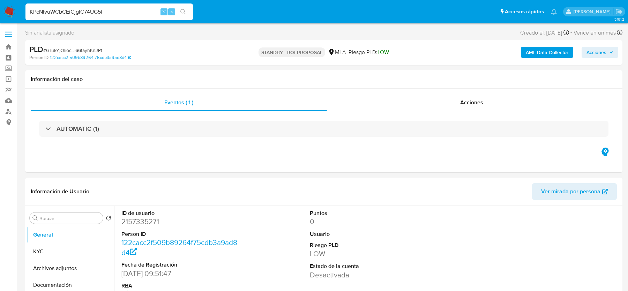
type input "KPcNIvuWCbCEiCjglC74UG5f"
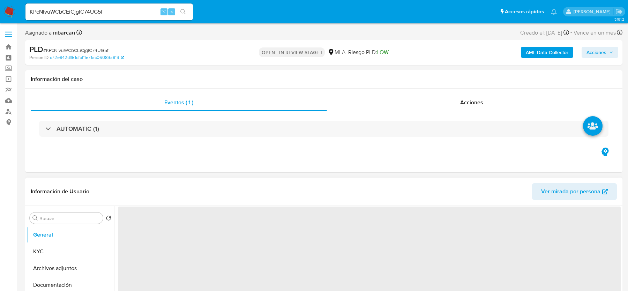
select select "10"
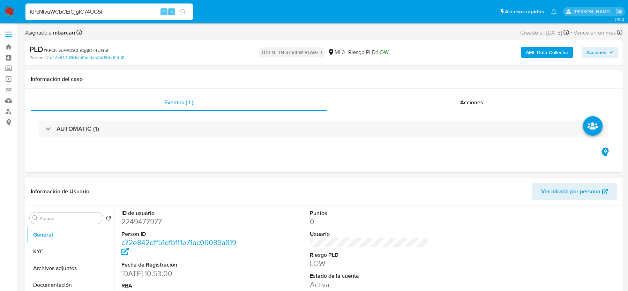
click at [134, 17] on div "KPcNIvuWCbCEiCjglC74UG5f ⌥ s" at bounding box center [108, 11] width 167 height 17
click at [202, 142] on div "AUTOMATIC (1)" at bounding box center [324, 128] width 586 height 35
click at [76, 52] on span "# KPcNIvuWCbCEiCjglC74UG5f" at bounding box center [75, 50] width 65 height 7
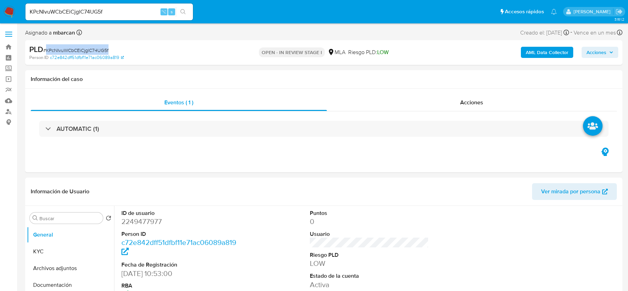
copy span "KPcNIvuWCbCEiCjglC74UG5f"
click at [142, 211] on dt "ID de usuario" at bounding box center [180, 213] width 119 height 8
click at [143, 217] on dd "2249477977" at bounding box center [180, 222] width 119 height 10
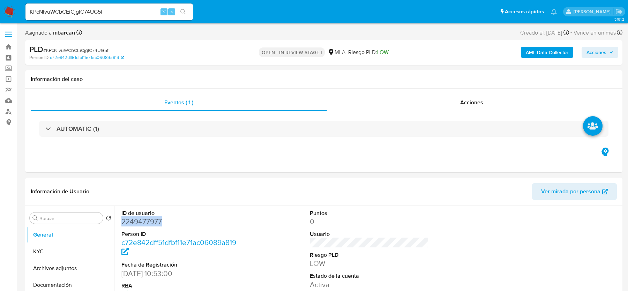
copy dd "2249477977"
click at [99, 50] on span "# KPcNIvuWCbCEiCjglC74UG5f" at bounding box center [75, 50] width 65 height 7
copy span "KPcNIvuWCbCEiCjglC74UG5f"
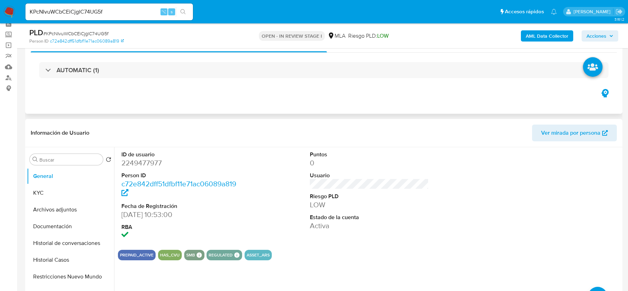
scroll to position [88, 0]
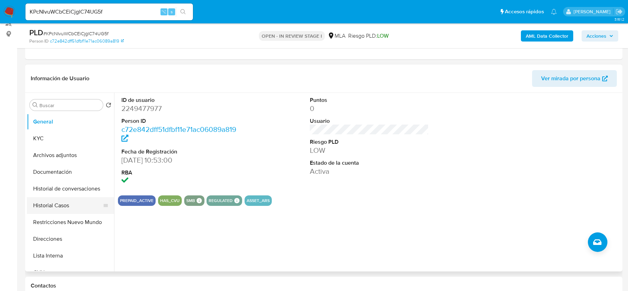
click at [54, 205] on button "Historial Casos" at bounding box center [68, 205] width 82 height 17
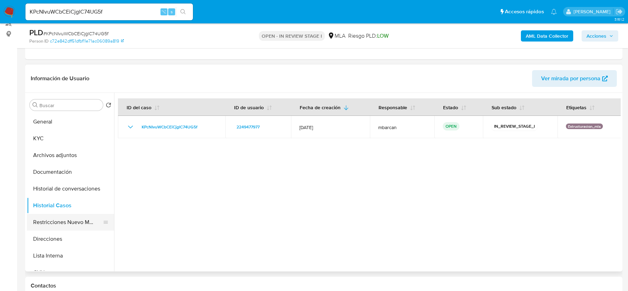
click at [65, 216] on button "Restricciones Nuevo Mundo" at bounding box center [68, 222] width 82 height 17
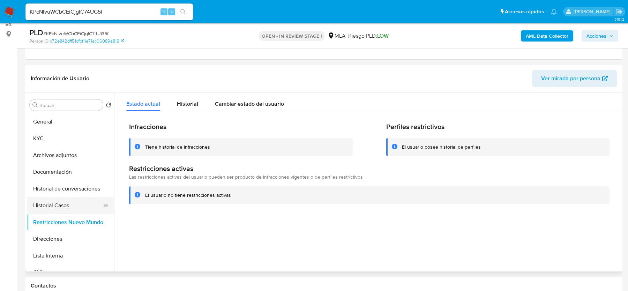
click at [74, 205] on button "Historial Casos" at bounding box center [68, 205] width 82 height 17
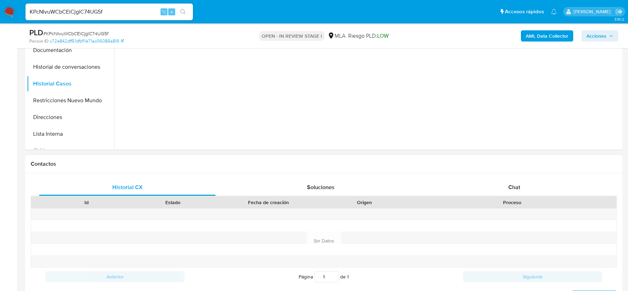
scroll to position [215, 0]
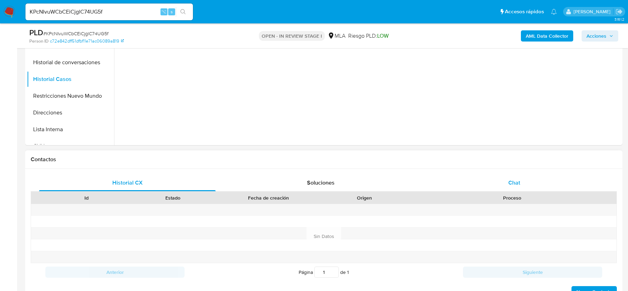
click at [485, 179] on div "Chat" at bounding box center [514, 182] width 177 height 17
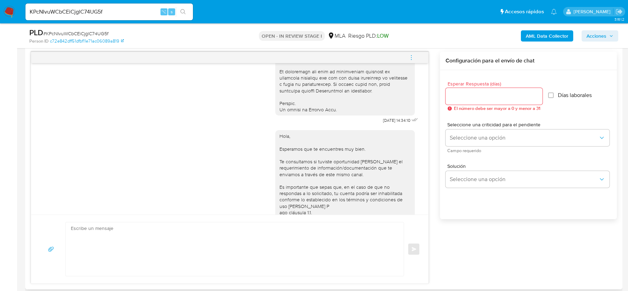
scroll to position [398, 0]
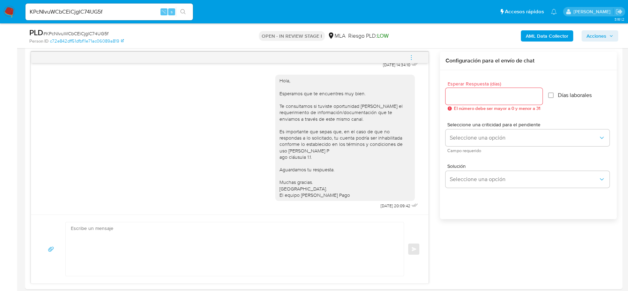
click at [536, 38] on b "AML Data Collector" at bounding box center [547, 35] width 43 height 11
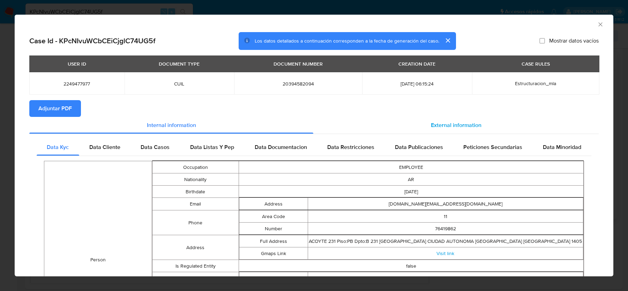
click at [394, 128] on div "External information" at bounding box center [455, 125] width 285 height 17
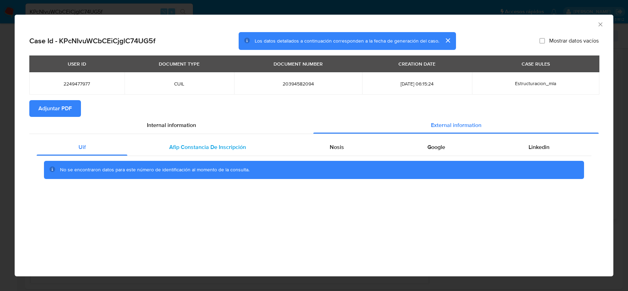
click at [190, 146] on span "Afip Constancia De Inscripción" at bounding box center [207, 147] width 77 height 8
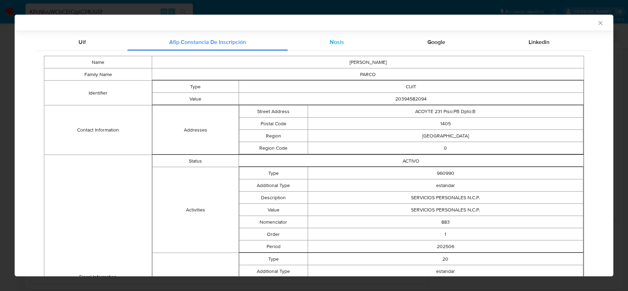
scroll to position [112, 0]
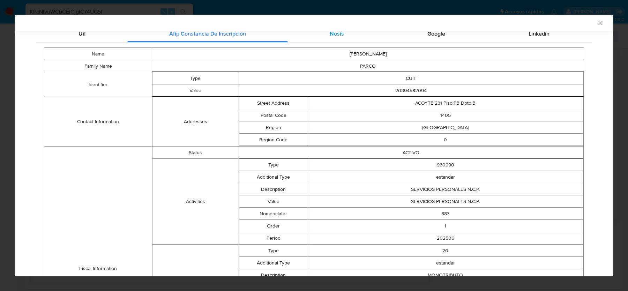
click at [353, 35] on div "Nosis" at bounding box center [337, 33] width 98 height 17
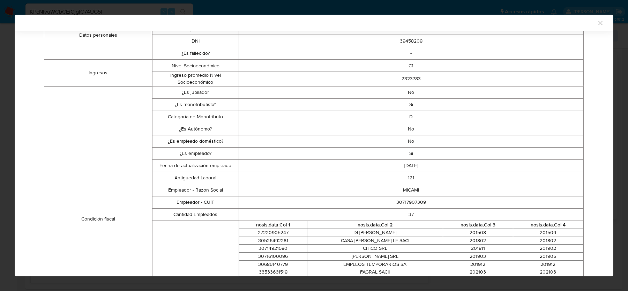
scroll to position [150, 0]
click at [408, 206] on td "30717907309" at bounding box center [411, 201] width 345 height 12
click at [408, 205] on td "30717907309" at bounding box center [411, 201] width 345 height 12
click at [408, 202] on td "30717907309" at bounding box center [411, 201] width 345 height 12
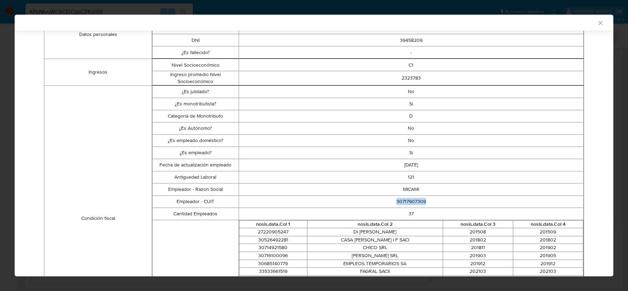
copy td "30717907309"
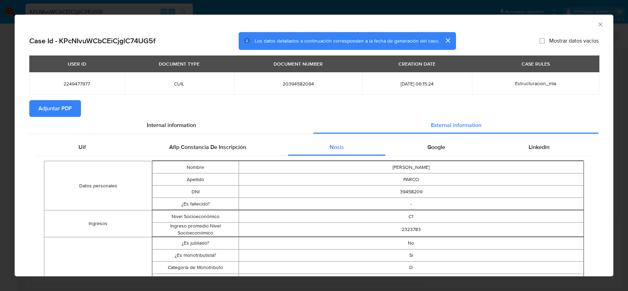
click at [75, 107] on button "Adjuntar PDF" at bounding box center [55, 108] width 52 height 17
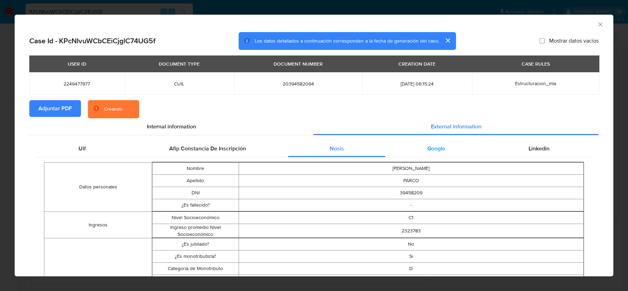
click at [449, 145] on div "Google" at bounding box center [436, 148] width 101 height 17
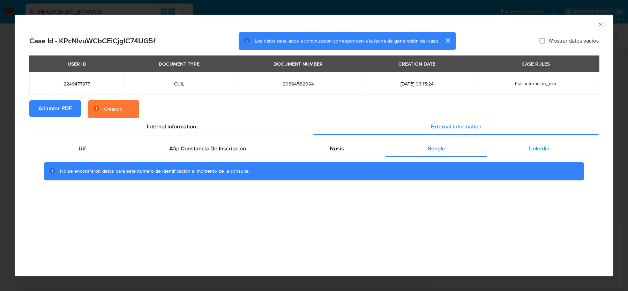
click at [519, 150] on div "Linkedin" at bounding box center [539, 148] width 104 height 17
click at [177, 153] on div "Afip Constancia De Inscripción" at bounding box center [207, 148] width 160 height 17
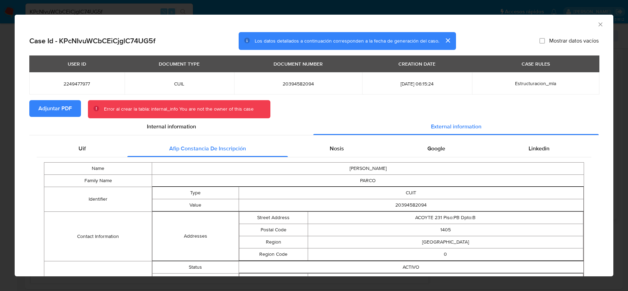
click at [599, 24] on icon "Cerrar ventana" at bounding box center [600, 24] width 4 height 4
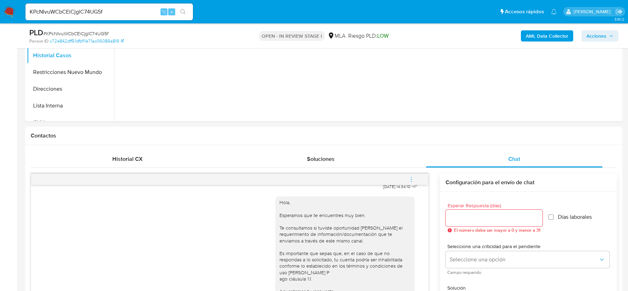
scroll to position [93, 0]
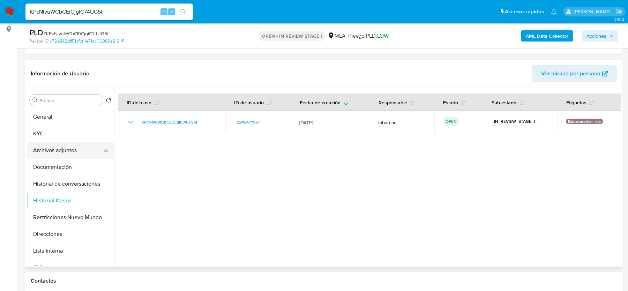
click at [32, 150] on button "Archivos adjuntos" at bounding box center [68, 150] width 82 height 17
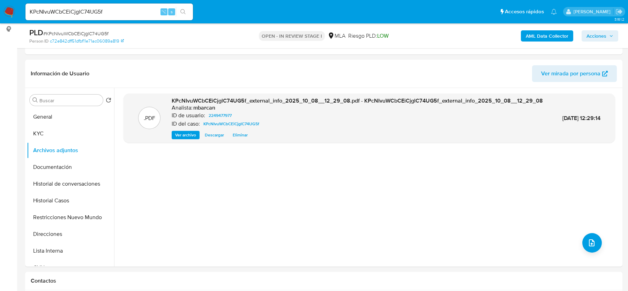
click at [552, 38] on b "AML Data Collector" at bounding box center [547, 35] width 43 height 11
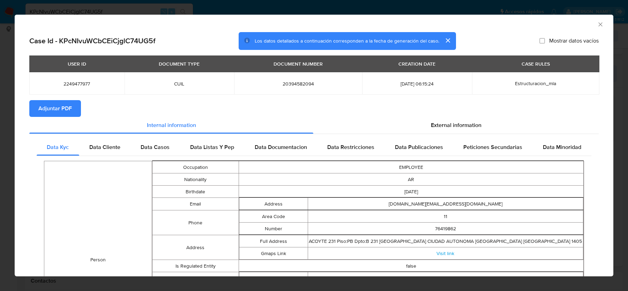
click at [54, 100] on div "USER ID DOCUMENT TYPE DOCUMENT NUMBER CREATION DATE CASE RULES 2249477977 CUIL …" at bounding box center [313, 77] width 569 height 45
click at [59, 111] on span "Adjuntar PDF" at bounding box center [54, 108] width 33 height 15
click at [599, 23] on icon "Cerrar ventana" at bounding box center [600, 24] width 7 height 7
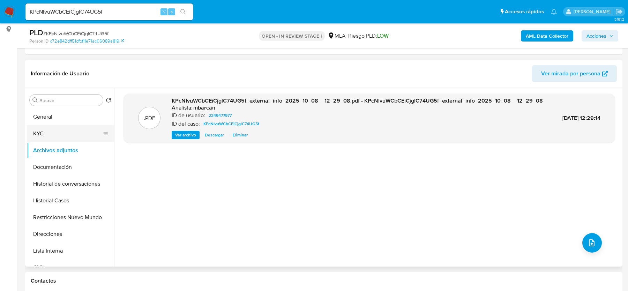
click at [59, 128] on button "KYC" at bounding box center [68, 133] width 82 height 17
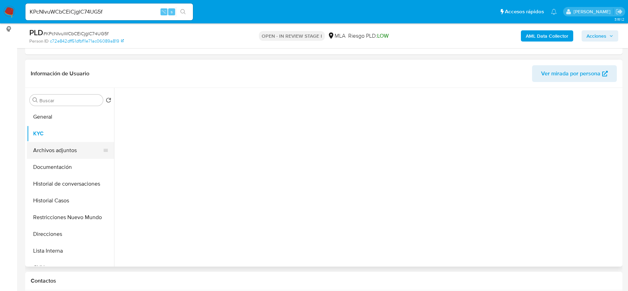
click at [59, 146] on button "Archivos adjuntos" at bounding box center [68, 150] width 82 height 17
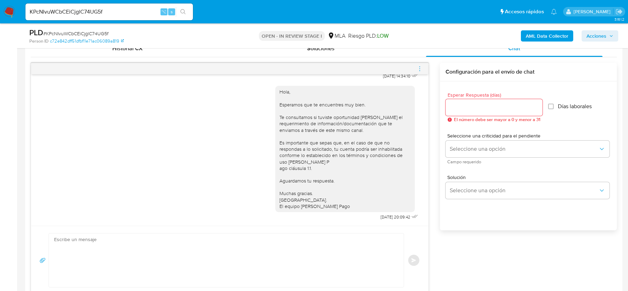
scroll to position [375, 0]
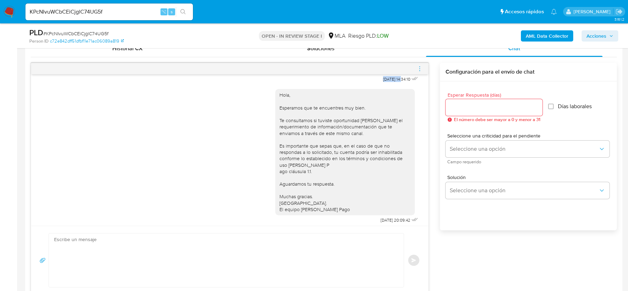
drag, startPoint x: 375, startPoint y: 90, endPoint x: 395, endPoint y: 90, distance: 20.2
click at [395, 82] on span "17/09/2025 14:34:10" at bounding box center [396, 79] width 27 height 6
copy span "17/09/2025"
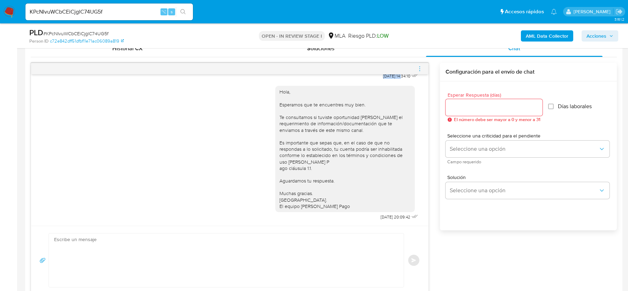
scroll to position [398, 0]
drag, startPoint x: 369, startPoint y: 217, endPoint x: 391, endPoint y: 217, distance: 22.0
click at [391, 217] on div "Hola, Esperamos que te encuentres muy bien. Te consultamos si tuviste oportunid…" at bounding box center [347, 151] width 144 height 141
copy span "22/09/2025"
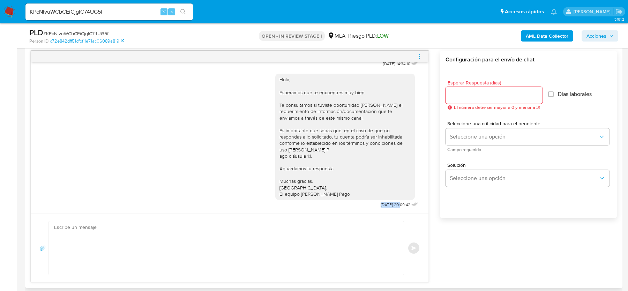
click at [217, 236] on textarea at bounding box center [224, 248] width 341 height 54
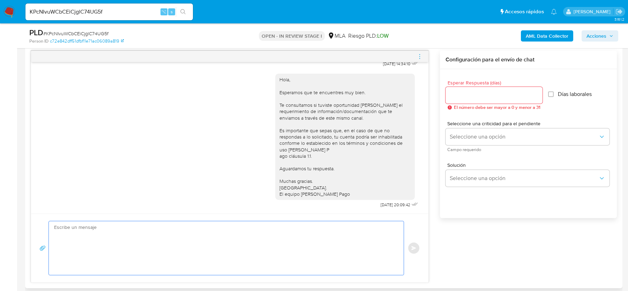
paste textarea "Hola, Esperamos que te encuentres muy bien. Te consultamos si tuviste oportunid…"
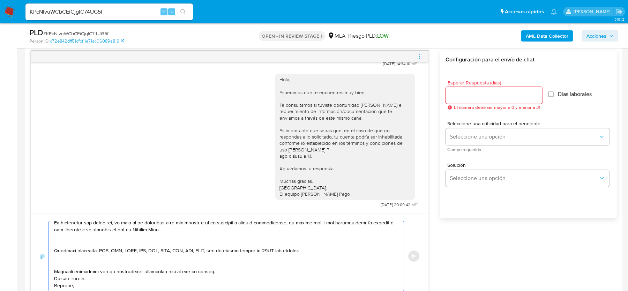
click at [105, 248] on textarea at bounding box center [224, 256] width 341 height 70
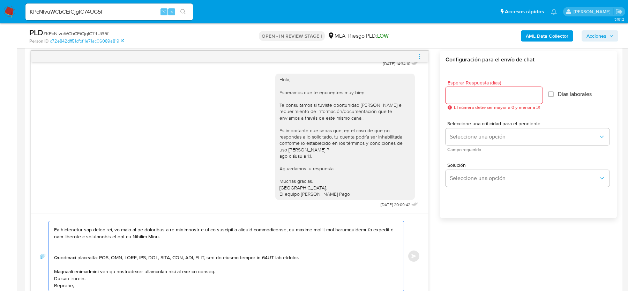
click at [102, 236] on textarea at bounding box center [224, 256] width 341 height 70
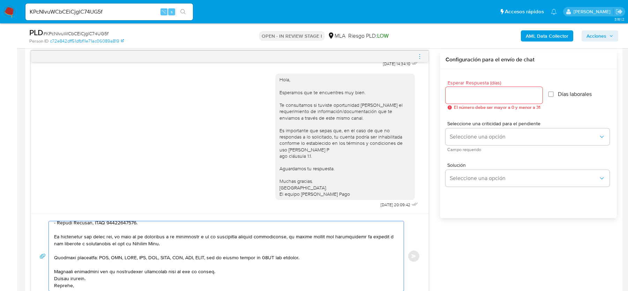
scroll to position [0, 0]
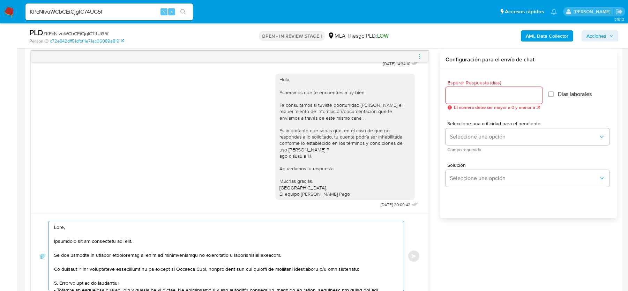
click at [54, 255] on textarea at bounding box center [224, 256] width 341 height 70
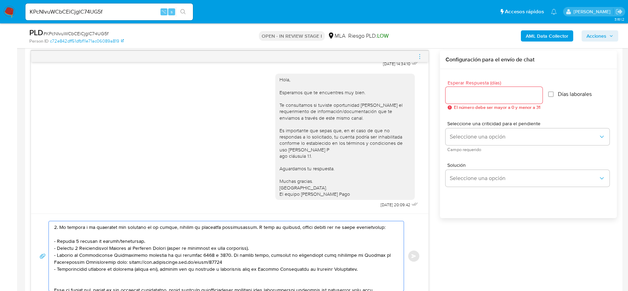
scroll to position [74, 0]
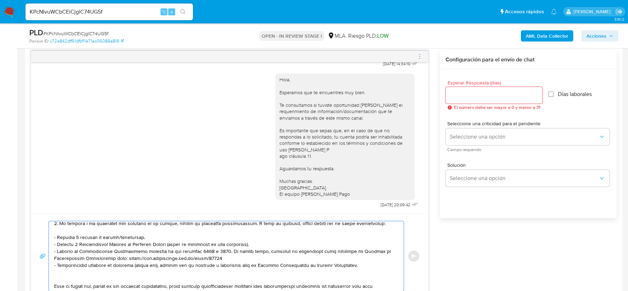
click at [97, 269] on textarea at bounding box center [224, 256] width 341 height 70
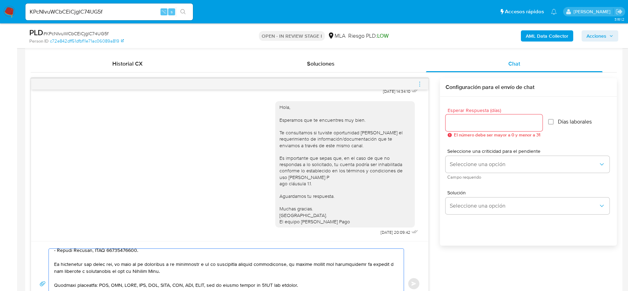
scroll to position [328, 0]
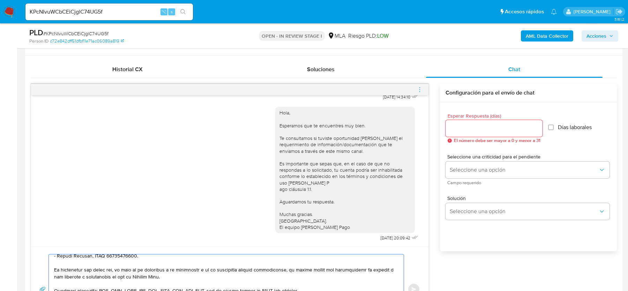
type textarea "Hola, Esperamos que te encuentres muy bien. Te consultamos si tuviste oportunid…"
click at [457, 125] on input "Esperar Respuesta (días)" at bounding box center [494, 128] width 97 height 9
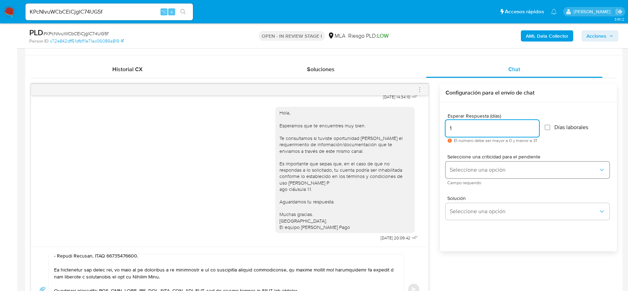
type input "1"
click at [467, 172] on span "Seleccione una opción" at bounding box center [524, 169] width 149 height 7
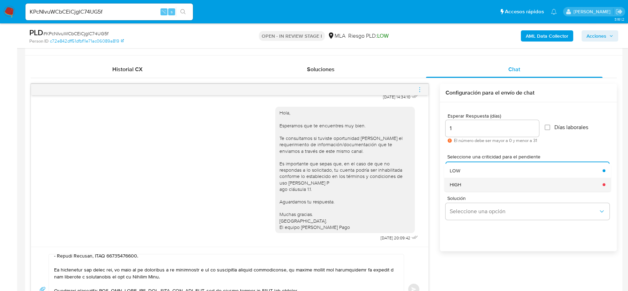
click at [463, 184] on div "HIGH" at bounding box center [524, 185] width 149 height 14
click at [414, 284] on button "Enviar" at bounding box center [414, 289] width 13 height 13
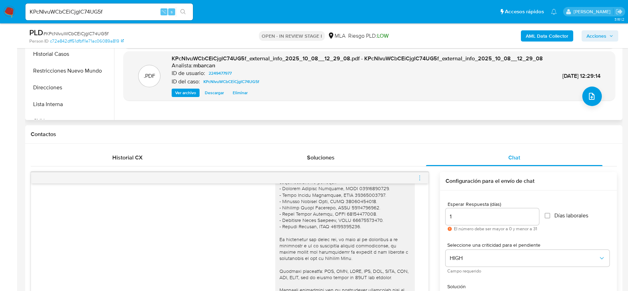
scroll to position [233, 0]
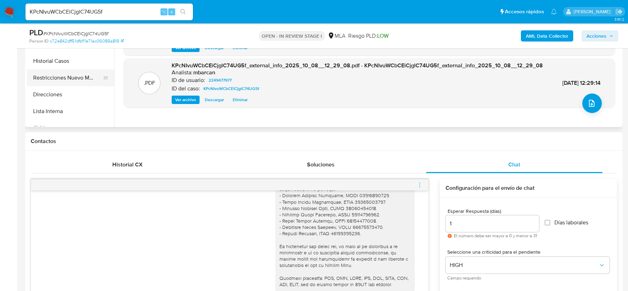
click at [72, 79] on button "Restricciones Nuevo Mundo" at bounding box center [68, 77] width 82 height 17
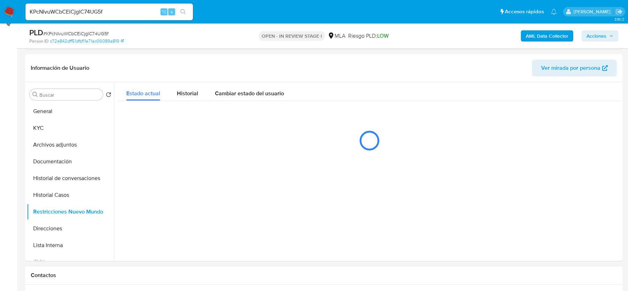
scroll to position [89, 0]
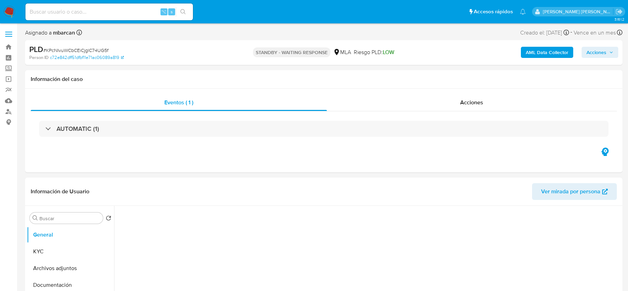
select select "10"
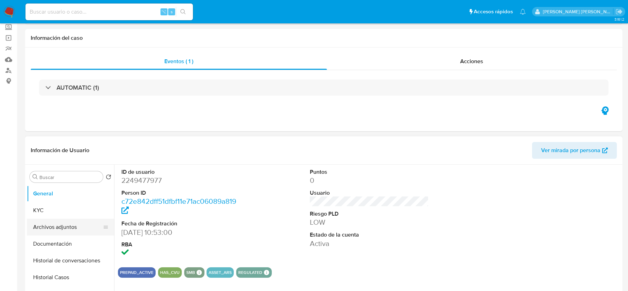
scroll to position [72, 0]
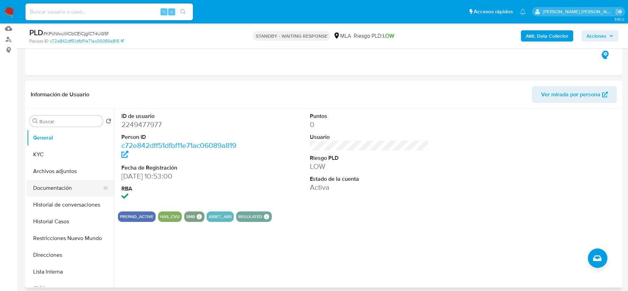
click at [54, 191] on button "Documentación" at bounding box center [68, 188] width 82 height 17
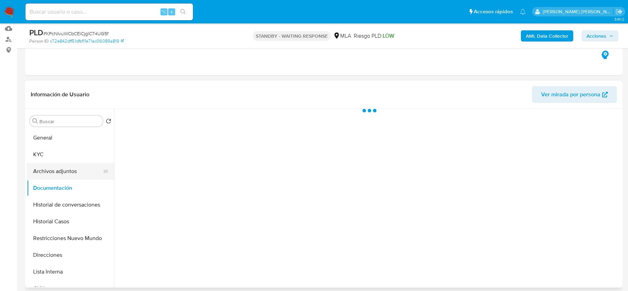
click at [54, 169] on button "Archivos adjuntos" at bounding box center [68, 171] width 82 height 17
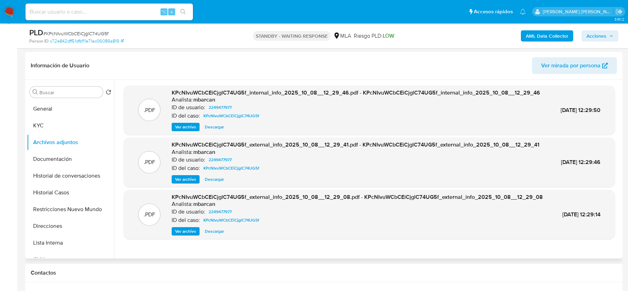
scroll to position [9, 0]
click at [118, 10] on input at bounding box center [108, 11] width 167 height 9
paste input "wKTo6qzySR2NGzqXZsLDxDbQ"
type input "wKTo6qzySR2NGzqXZsLDxDbQ"
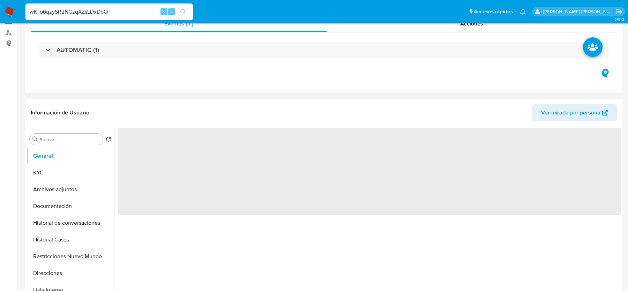
scroll to position [206, 0]
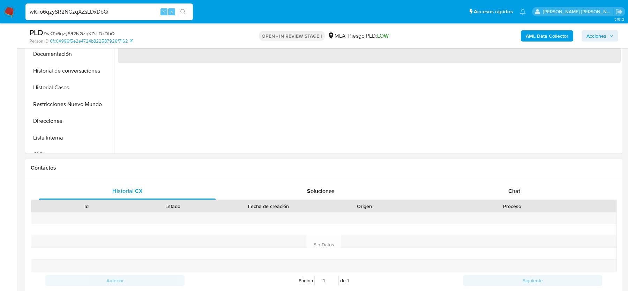
select select "10"
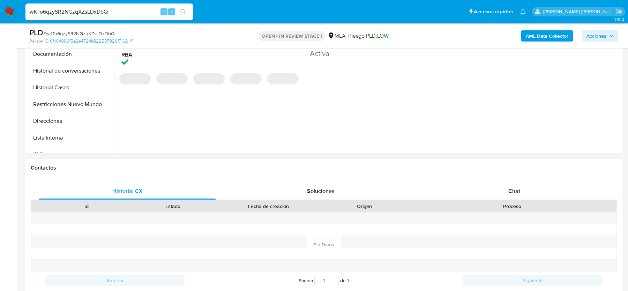
click at [479, 206] on div "Proceso" at bounding box center [511, 206] width 199 height 7
click at [480, 191] on div "Chat" at bounding box center [514, 191] width 177 height 17
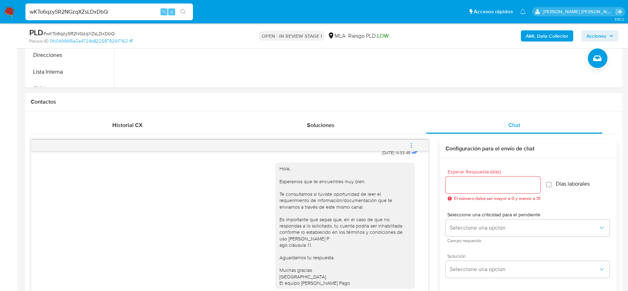
scroll to position [260, 0]
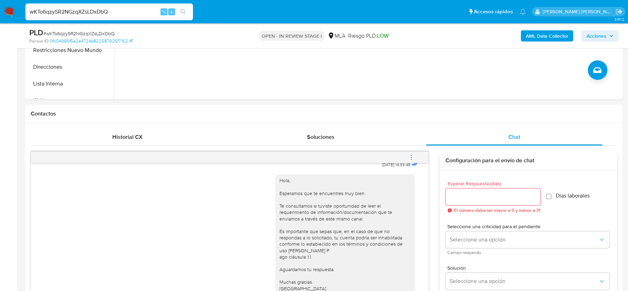
click at [98, 31] on span "# wKTo6qzySR2NGzqXZsLDxDbQ" at bounding box center [79, 33] width 72 height 7
copy span "wKTo6qzySR2NGzqXZsLDxDbQ"
click at [538, 41] on b "AML Data Collector" at bounding box center [547, 35] width 43 height 11
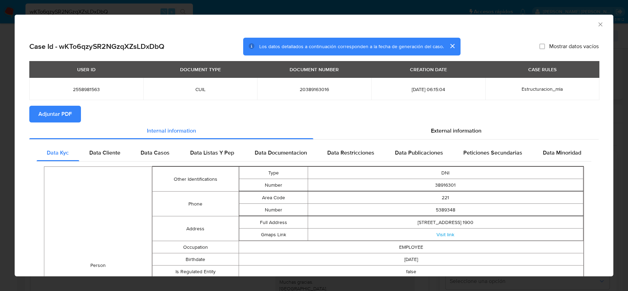
click at [64, 117] on span "Adjuntar PDF" at bounding box center [54, 113] width 33 height 15
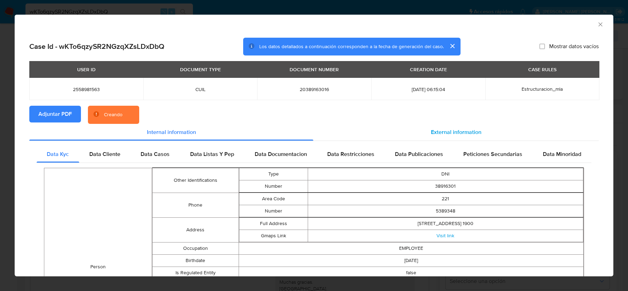
click at [447, 131] on span "External information" at bounding box center [456, 132] width 51 height 8
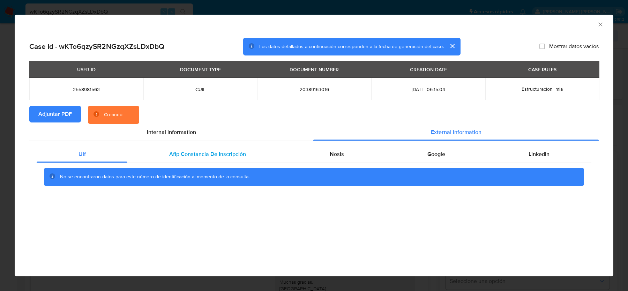
click at [164, 151] on div "Afip Constancia De Inscripción" at bounding box center [207, 154] width 160 height 17
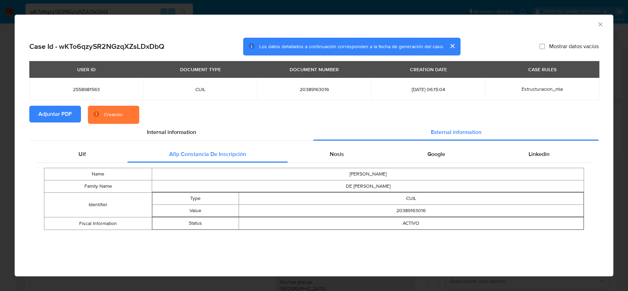
click at [323, 164] on div "Name AXEL RODRIGO DANIEL Family Name DE LUCA CASTRO Identifier Type CUIL Value …" at bounding box center [314, 199] width 555 height 72
click at [326, 152] on div "Nosis" at bounding box center [337, 154] width 98 height 17
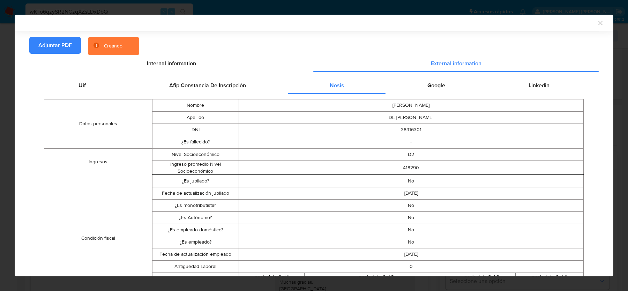
scroll to position [45, 0]
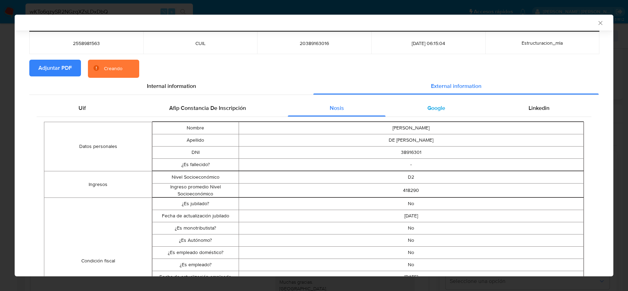
click at [428, 105] on span "Google" at bounding box center [436, 108] width 18 height 8
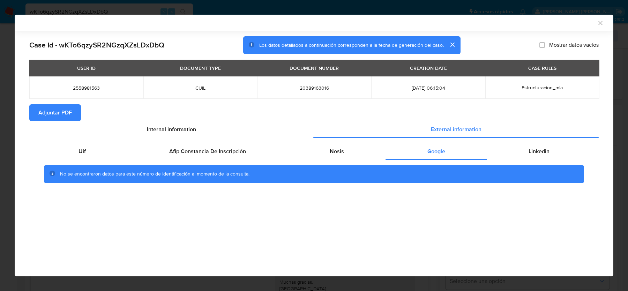
click at [606, 21] on div "AML Data Collector" at bounding box center [314, 23] width 599 height 16
click at [601, 21] on icon "Cerrar ventana" at bounding box center [600, 23] width 7 height 7
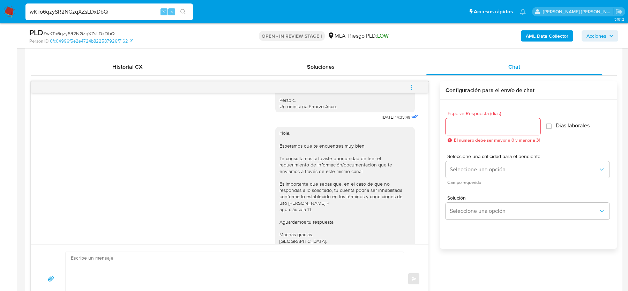
scroll to position [354, 0]
drag, startPoint x: 373, startPoint y: 132, endPoint x: 395, endPoint y: 132, distance: 22.3
copy span "17/09/2025"
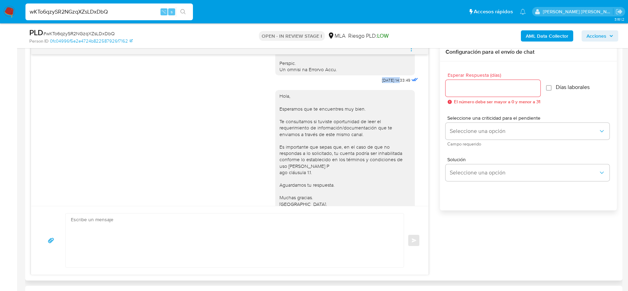
scroll to position [398, 0]
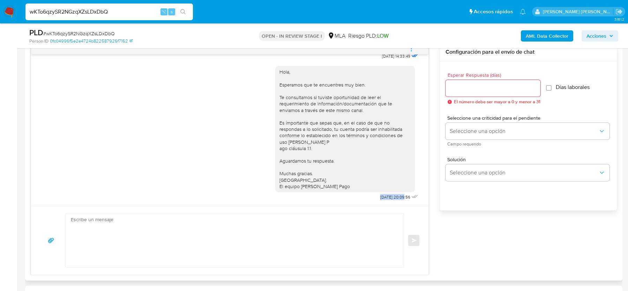
drag, startPoint x: 370, startPoint y: 195, endPoint x: 395, endPoint y: 196, distance: 25.1
click at [395, 196] on div "Hola, Esperamos que te encuentres muy bien. Te consultamos si tuviste oportunid…" at bounding box center [347, 131] width 144 height 141
copy span "22/09/2025"
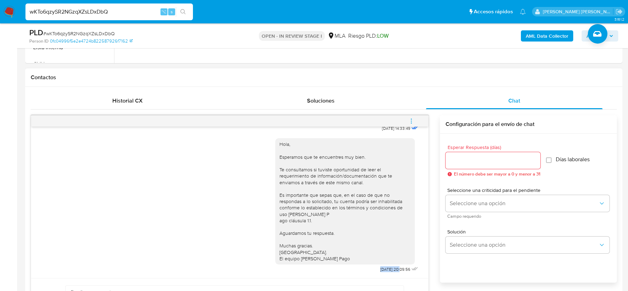
click at [407, 122] on button "menu-action" at bounding box center [411, 121] width 23 height 17
click at [359, 106] on li "Cerrar conversación" at bounding box center [365, 107] width 72 height 13
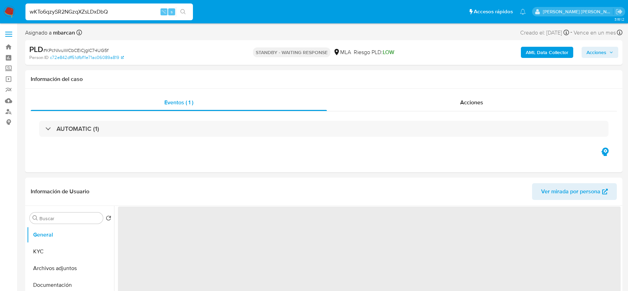
select select "10"
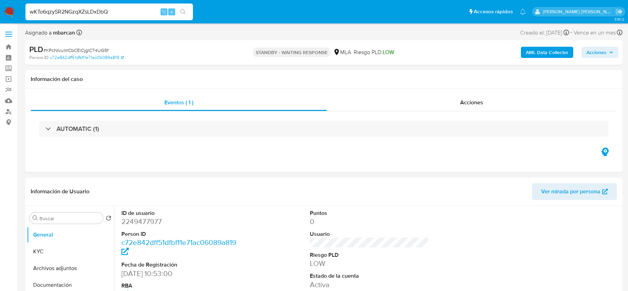
click at [127, 14] on input "wKTo6qzySR2NGzqXZsLDxDbQ" at bounding box center [108, 11] width 167 height 9
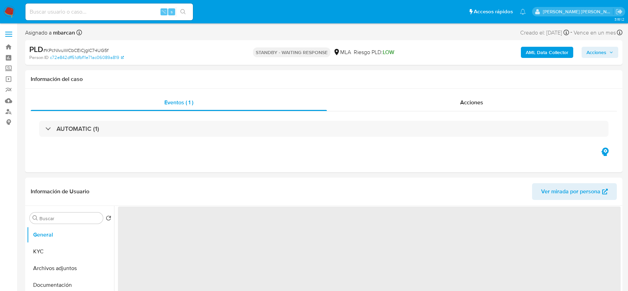
click at [111, 11] on input at bounding box center [108, 11] width 167 height 9
paste input "wKTo6qzySR2NGzqXZsLDxDbQ"
type input "wKTo6qzySR2NGzqXZsLDxDbQ"
select select "10"
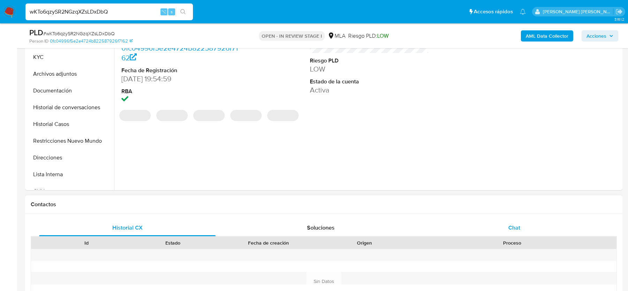
click at [503, 230] on div "Chat" at bounding box center [514, 227] width 177 height 17
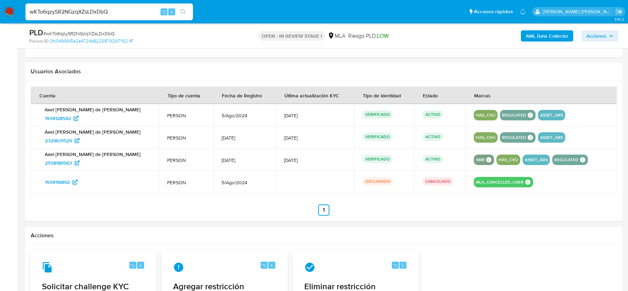
scroll to position [1130, 0]
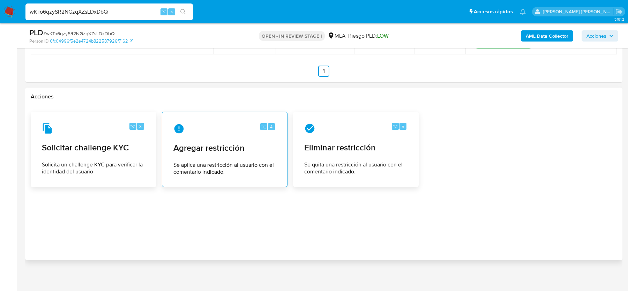
click at [216, 123] on div "⌥ 4" at bounding box center [224, 128] width 103 height 11
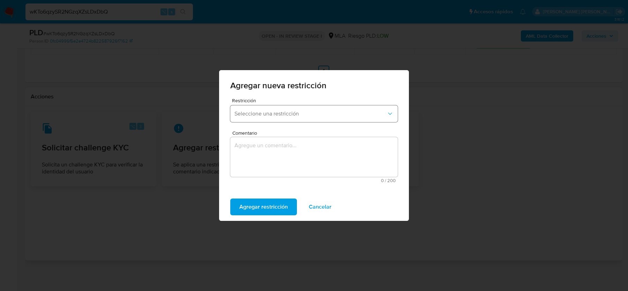
click at [261, 115] on span "Seleccione una restricción" at bounding box center [310, 113] width 152 height 7
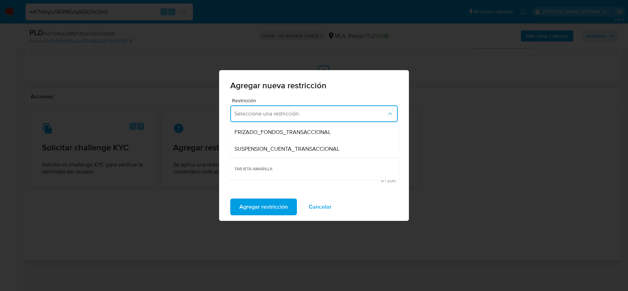
scroll to position [85, 0]
click at [264, 143] on div "SUSPENSION_CUENTA_TRANSACCIONAL" at bounding box center [311, 148] width 155 height 17
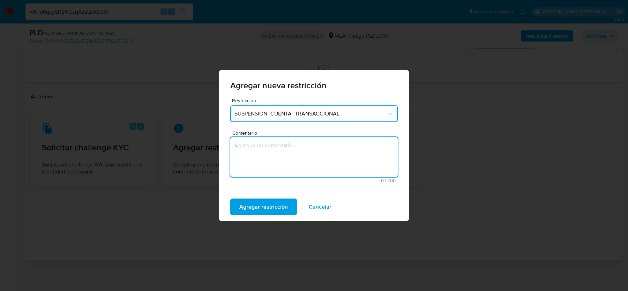
click at [262, 154] on textarea "Comentario" at bounding box center [313, 157] width 167 height 40
type textarea "AML"
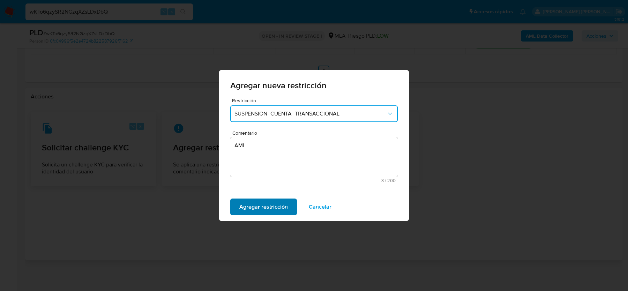
click at [253, 202] on span "Agregar restricción" at bounding box center [263, 206] width 48 height 15
click at [243, 209] on span "Confirmar" at bounding box center [251, 206] width 25 height 15
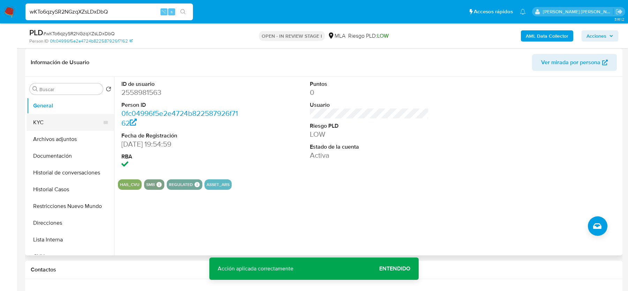
scroll to position [91, 0]
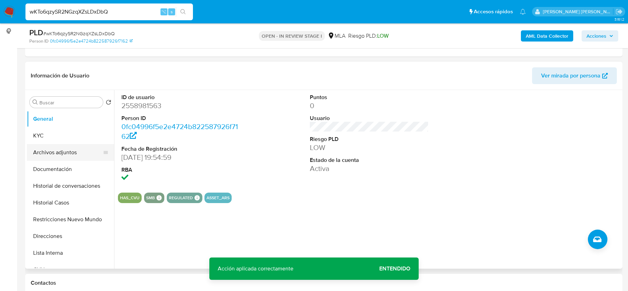
click at [60, 145] on button "Archivos adjuntos" at bounding box center [68, 152] width 82 height 17
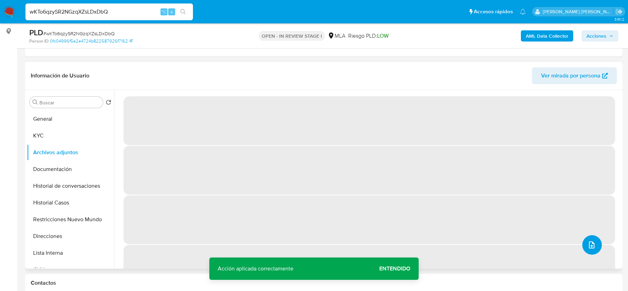
click at [591, 247] on icon "upload-file" at bounding box center [592, 245] width 8 height 8
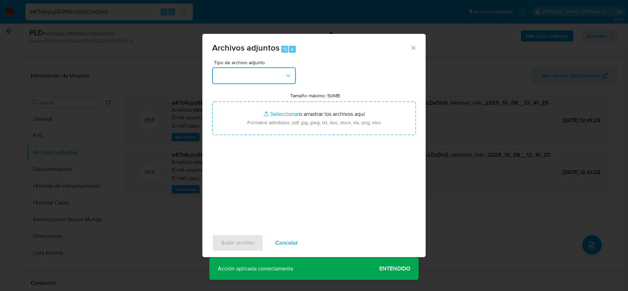
drag, startPoint x: 267, startPoint y: 75, endPoint x: 267, endPoint y: 81, distance: 5.2
click at [267, 75] on button "button" at bounding box center [254, 75] width 84 height 17
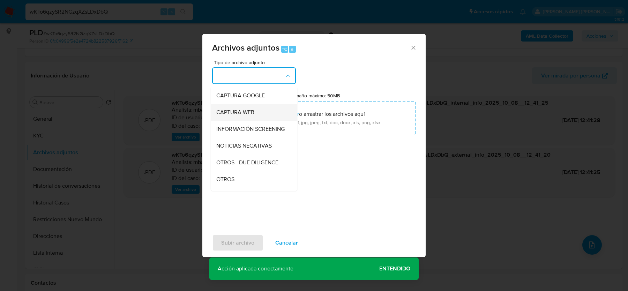
scroll to position [57, 0]
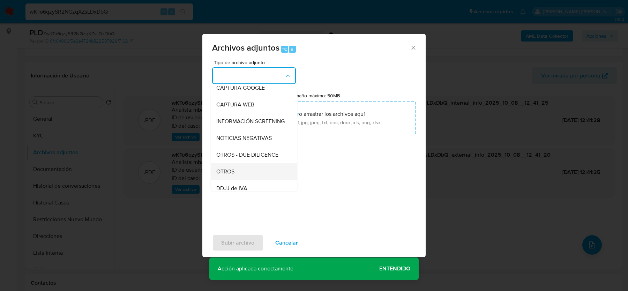
click at [238, 172] on div "OTROS" at bounding box center [251, 171] width 71 height 17
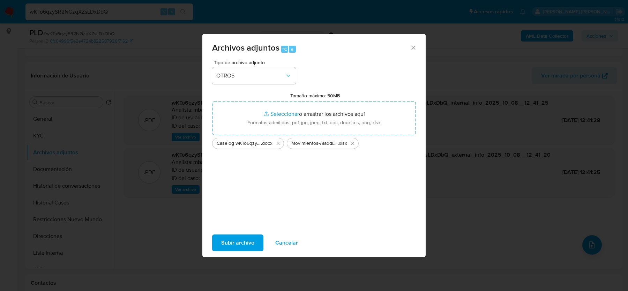
click at [224, 245] on span "Subir archivo" at bounding box center [237, 242] width 33 height 15
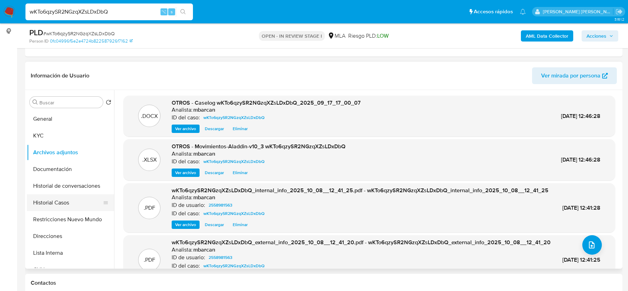
click at [58, 209] on button "Historial Casos" at bounding box center [68, 202] width 82 height 17
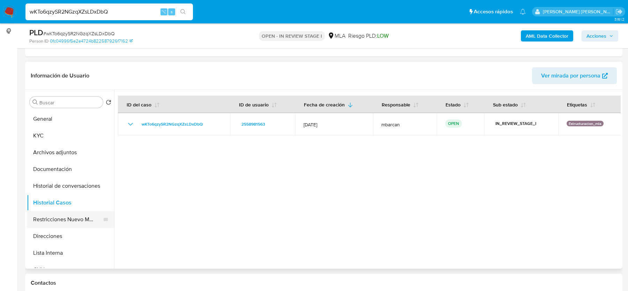
click at [60, 216] on button "Restricciones Nuevo Mundo" at bounding box center [68, 219] width 82 height 17
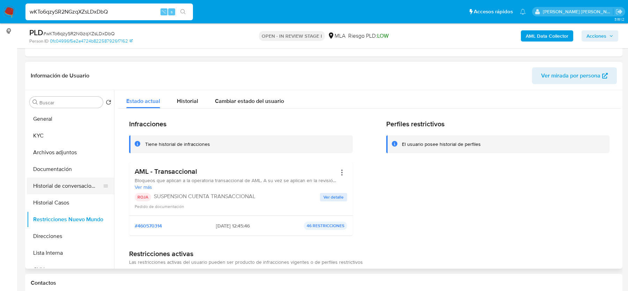
click at [61, 184] on button "Historial de conversaciones" at bounding box center [68, 186] width 82 height 17
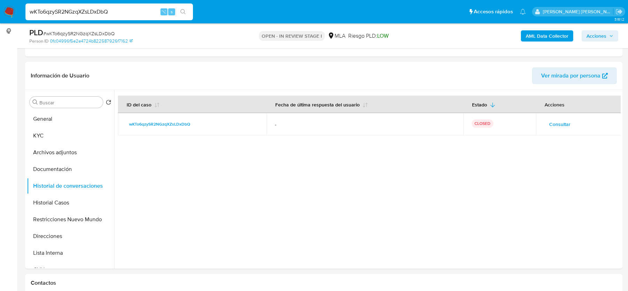
click at [599, 37] on span "Acciones" at bounding box center [597, 35] width 20 height 11
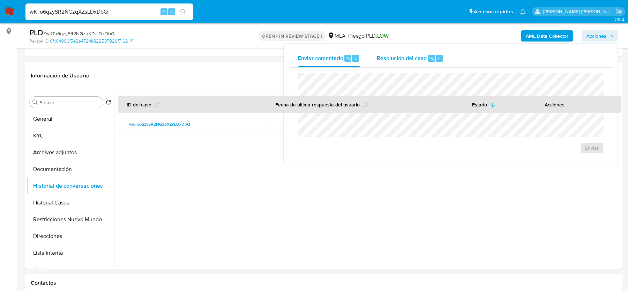
click at [396, 62] on div "Resolución del caso ⌥ r" at bounding box center [410, 58] width 67 height 18
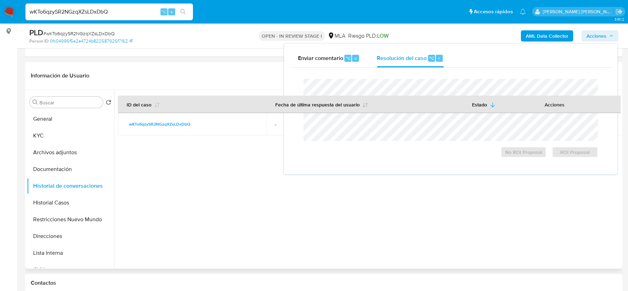
scroll to position [0, 0]
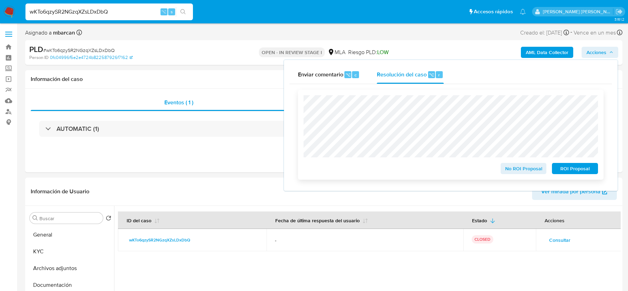
click at [583, 168] on span "ROI Proposal" at bounding box center [575, 169] width 36 height 10
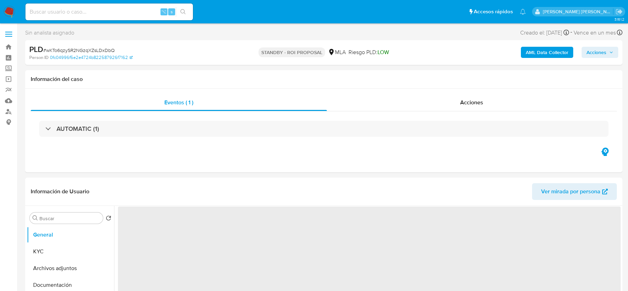
select select "10"
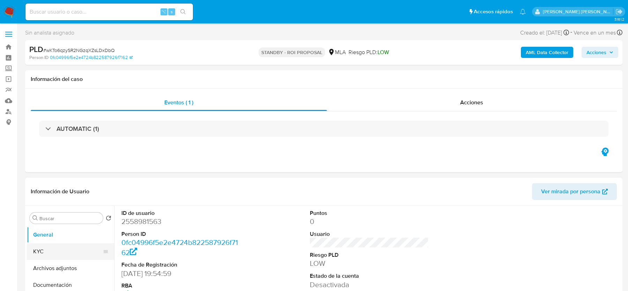
click at [49, 259] on button "KYC" at bounding box center [68, 251] width 82 height 17
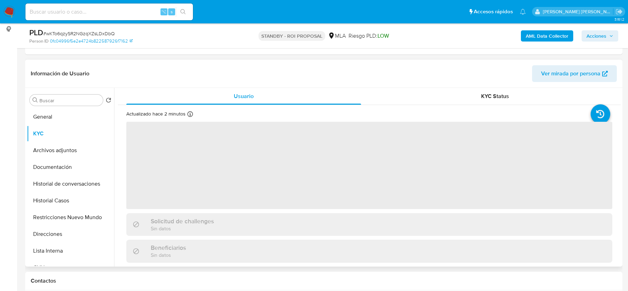
scroll to position [101, 0]
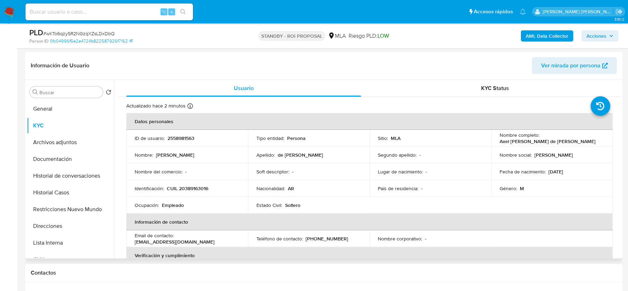
click at [187, 188] on p "CUIL 20389163016" at bounding box center [188, 188] width 42 height 6
copy p "20389163016"
click at [195, 182] on td "Identificación : CUIL 20389163016" at bounding box center [187, 188] width 122 height 17
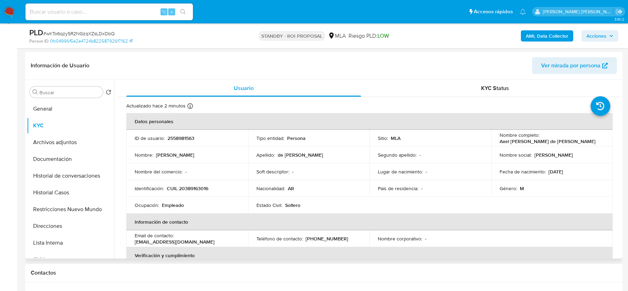
click at [193, 189] on p "CUIL 20389163016" at bounding box center [188, 188] width 42 height 6
copy p "20389163016"
click at [77, 29] on div "PLD # wKTo6qzySR2NGzqXZsLDxDbQ" at bounding box center [126, 33] width 194 height 10
click at [73, 36] on span "# wKTo6qzySR2NGzqXZsLDxDbQ" at bounding box center [79, 33] width 72 height 7
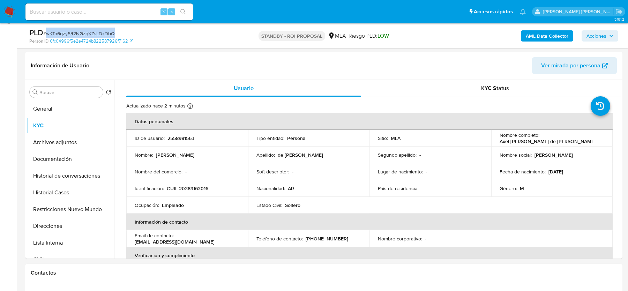
click at [73, 36] on span "# wKTo6qzySR2NGzqXZsLDxDbQ" at bounding box center [79, 33] width 72 height 7
copy span "wKTo6qzySR2NGzqXZsLDxDbQ"
